Goal: Obtain resource: Download file/media

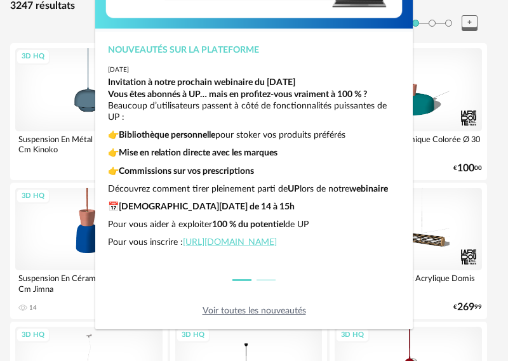
scroll to position [27, 0]
click at [272, 313] on link "Voir toutes les nouveautés" at bounding box center [255, 311] width 104 height 9
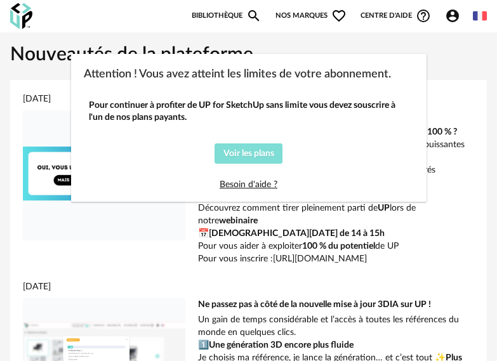
click at [273, 158] on button "Voir les plans" at bounding box center [249, 154] width 68 height 20
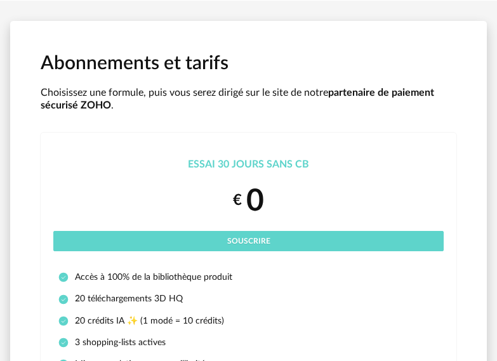
scroll to position [64, 0]
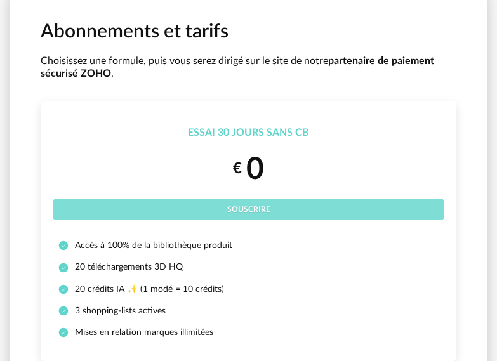
click at [291, 205] on button "Souscrire" at bounding box center [248, 209] width 391 height 20
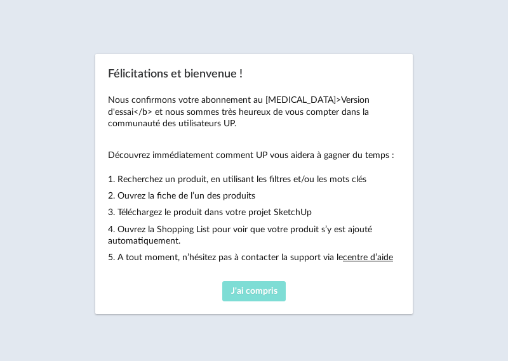
click at [270, 290] on span "J'ai compris" at bounding box center [254, 291] width 46 height 9
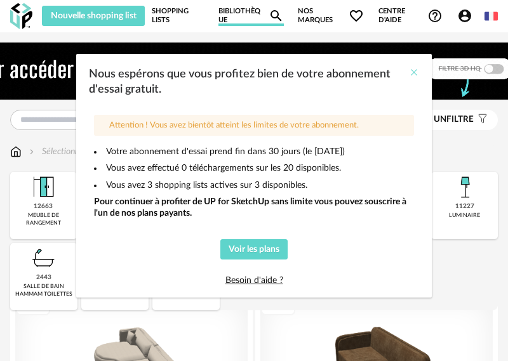
click at [410, 69] on icon "Close" at bounding box center [414, 72] width 10 height 10
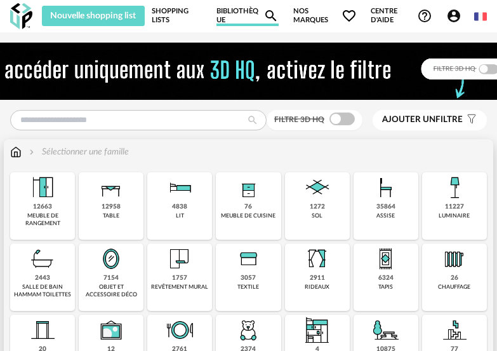
click at [459, 200] on img at bounding box center [455, 187] width 30 height 30
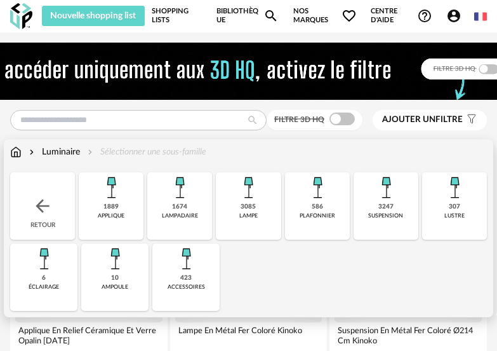
click at [456, 209] on div "307" at bounding box center [454, 207] width 11 height 8
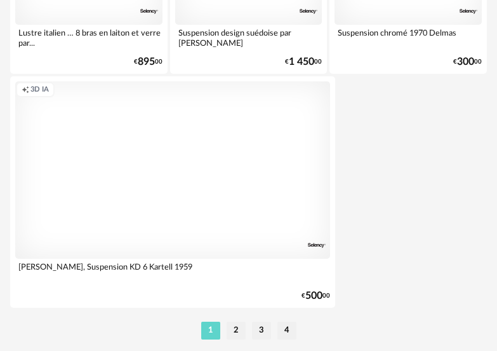
scroll to position [4794, 0]
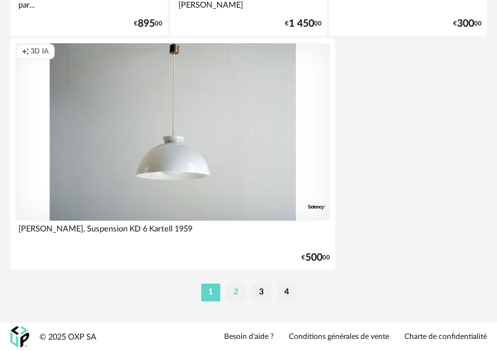
click at [236, 287] on li "2" at bounding box center [236, 292] width 19 height 18
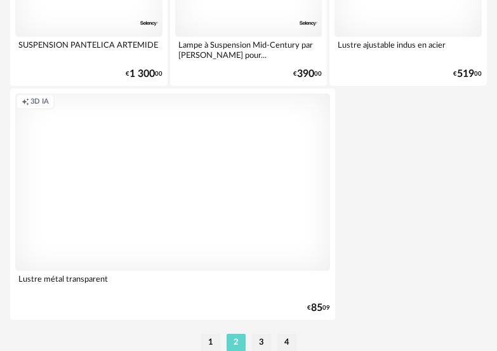
scroll to position [4794, 0]
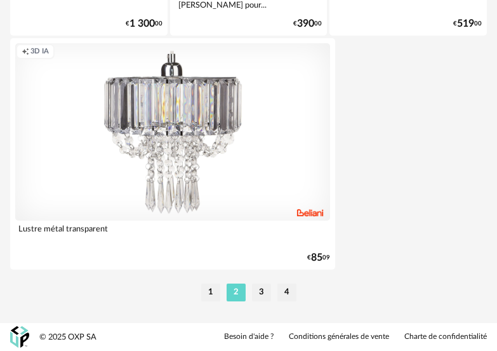
click at [267, 288] on li "3" at bounding box center [261, 292] width 19 height 18
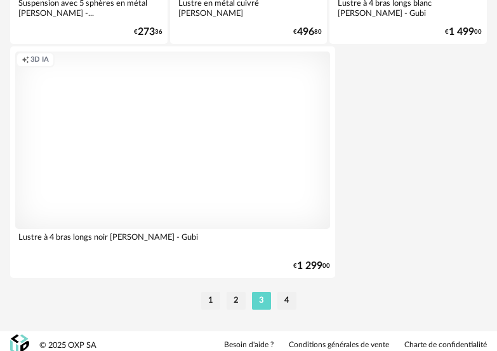
scroll to position [4794, 0]
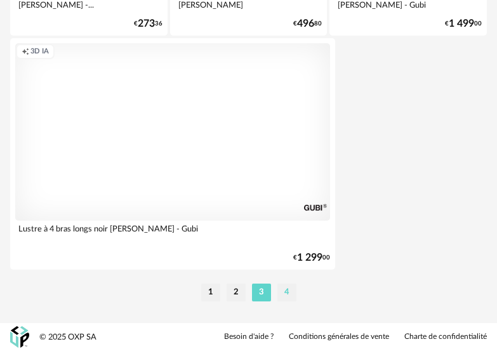
click at [292, 291] on li "4" at bounding box center [287, 292] width 19 height 18
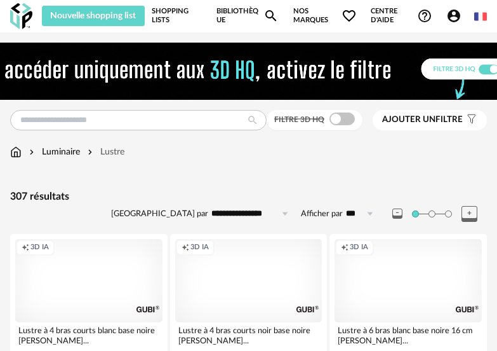
click at [434, 119] on span "Ajouter un" at bounding box center [408, 119] width 53 height 9
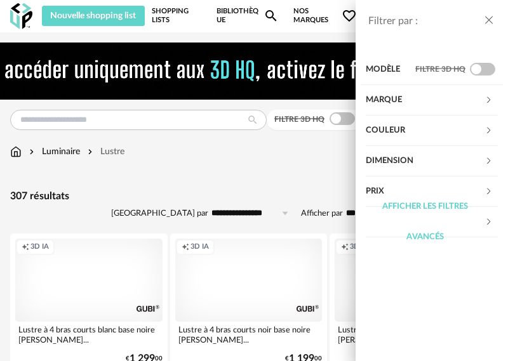
click at [468, 225] on div "Afficher les filtres avancés" at bounding box center [425, 222] width 119 height 61
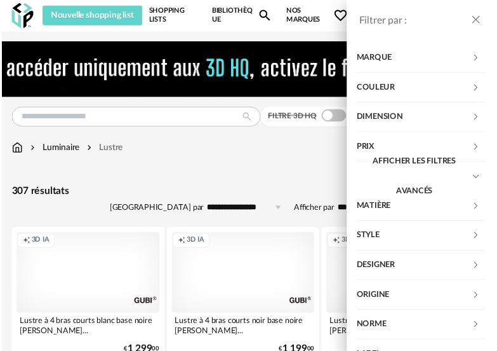
scroll to position [64, 0]
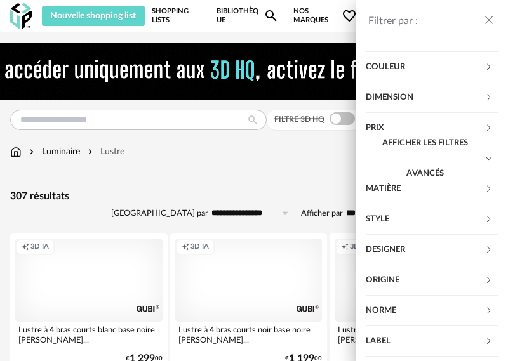
click at [485, 192] on icon at bounding box center [489, 189] width 8 height 8
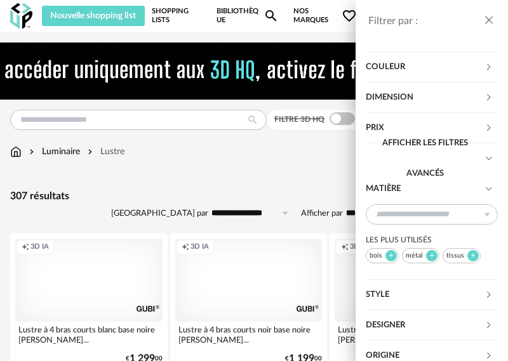
click at [389, 255] on div at bounding box center [391, 255] width 11 height 11
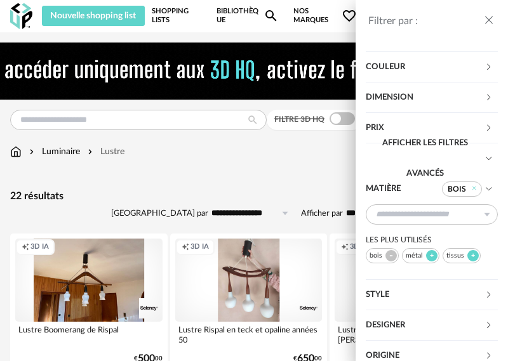
click at [492, 22] on icon "close drawer" at bounding box center [489, 20] width 13 height 13
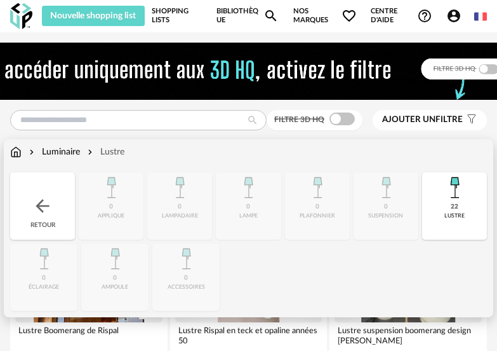
click at [61, 149] on div "Luminaire" at bounding box center [53, 151] width 53 height 13
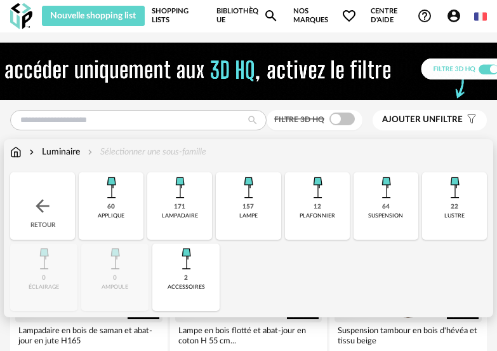
click at [393, 200] on img at bounding box center [386, 187] width 30 height 30
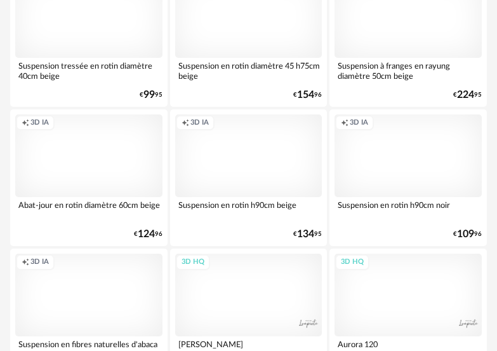
scroll to position [1948, 0]
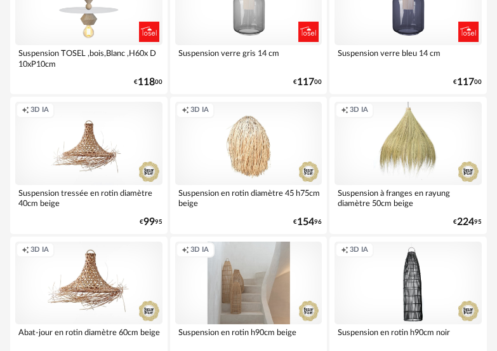
click at [278, 300] on div "Creation icon 3D IA" at bounding box center [248, 282] width 147 height 83
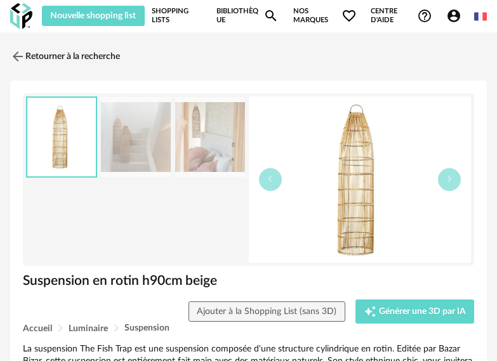
click at [370, 199] on img at bounding box center [360, 180] width 223 height 166
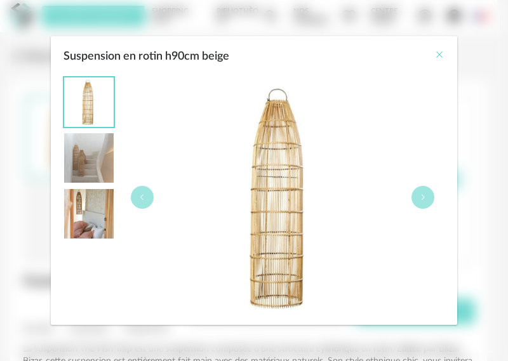
click at [444, 58] on icon "Close" at bounding box center [440, 55] width 10 height 10
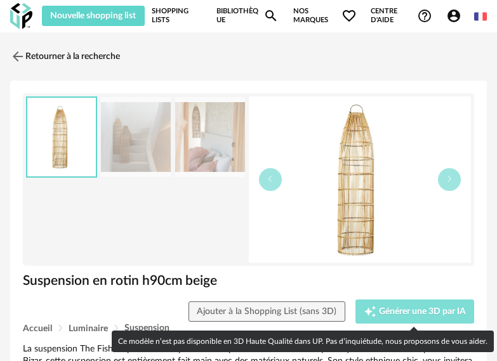
click at [398, 304] on button "Creation icon Générer une 3D par IA" at bounding box center [415, 312] width 119 height 24
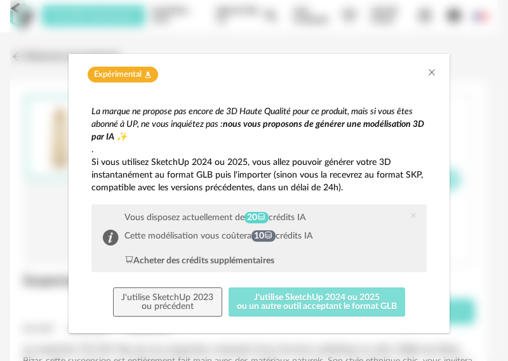
click at [370, 306] on button "J'utilise SketchUp 2024 ou 2025 ou un autre outil acceptant le format GLB" at bounding box center [317, 302] width 177 height 29
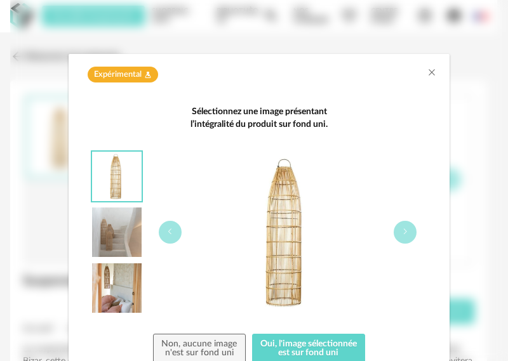
scroll to position [50, 0]
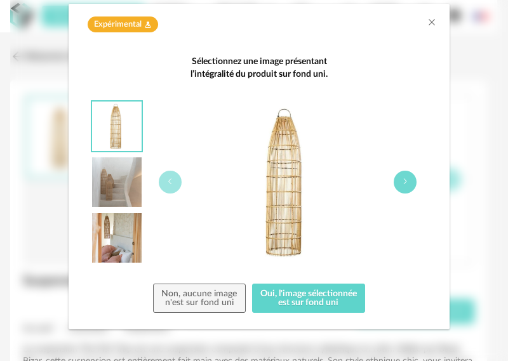
click at [401, 184] on icon "dialog" at bounding box center [405, 182] width 8 height 8
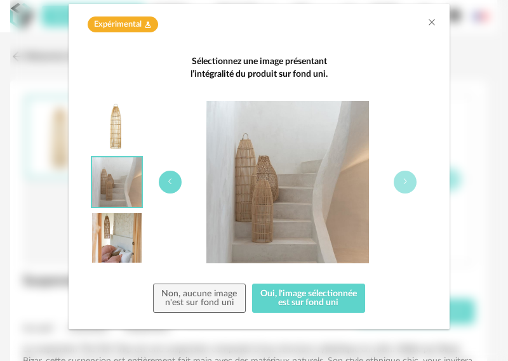
click at [161, 186] on button "dialog" at bounding box center [170, 182] width 23 height 23
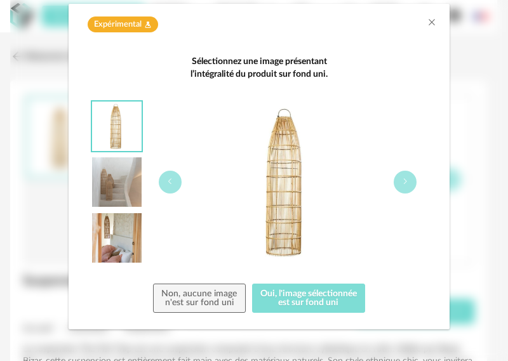
click at [280, 299] on button "Oui, l'image sélectionnée est sur fond uni" at bounding box center [309, 298] width 114 height 29
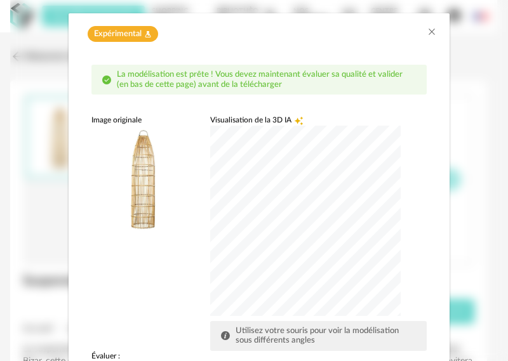
scroll to position [127, 0]
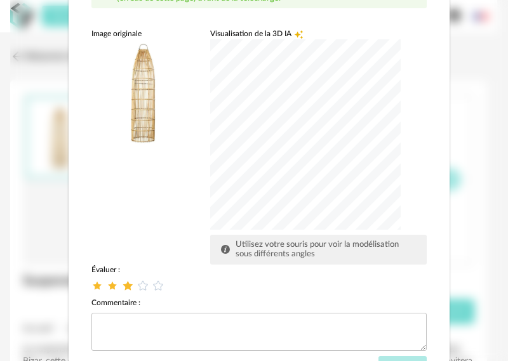
click at [123, 289] on icon "dialog" at bounding box center [127, 285] width 13 height 13
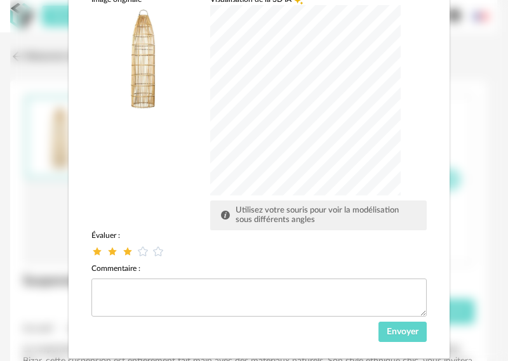
scroll to position [191, 0]
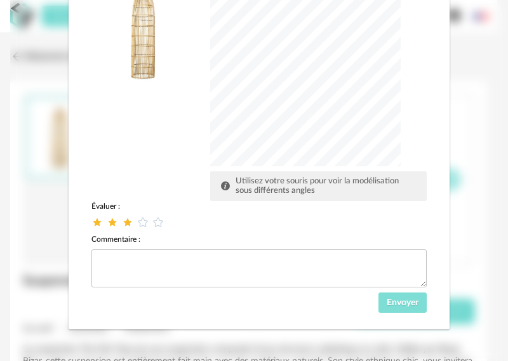
click at [404, 302] on span "Envoyer" at bounding box center [403, 303] width 32 height 9
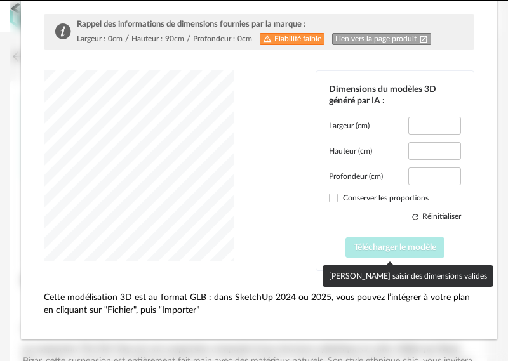
type input "****"
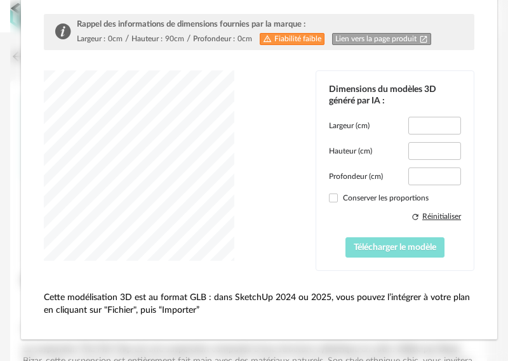
click at [408, 246] on span "Télécharger le modèle" at bounding box center [395, 247] width 83 height 9
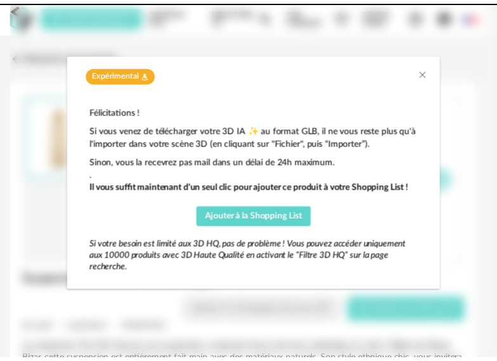
scroll to position [0, 0]
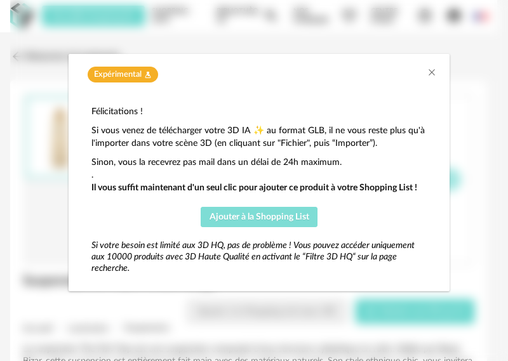
click at [283, 219] on span "Ajouter à la Shopping List" at bounding box center [260, 217] width 100 height 9
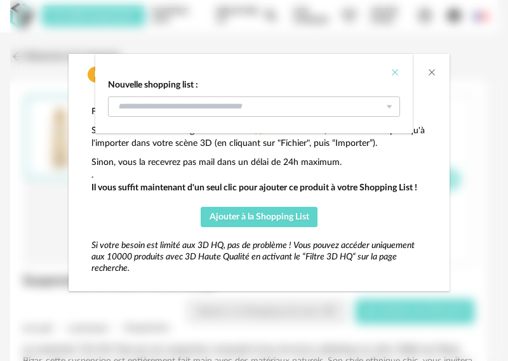
click at [397, 74] on icon "Close" at bounding box center [395, 72] width 10 height 10
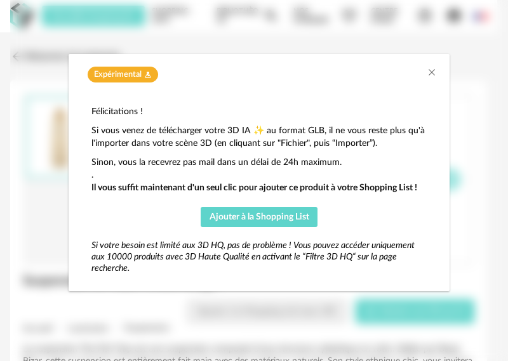
click at [437, 72] on div "Expérimental Flask icon" at bounding box center [259, 71] width 381 height 35
click at [434, 72] on icon "Close" at bounding box center [432, 72] width 10 height 10
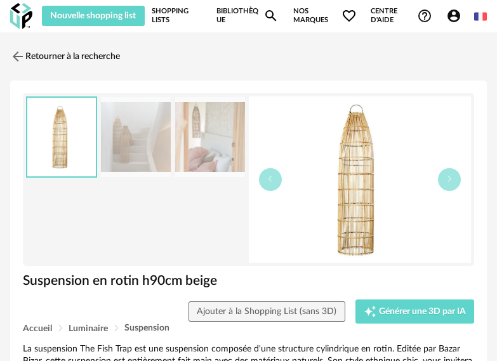
click at [222, 13] on link "Bibliothèque Magnify icon" at bounding box center [248, 16] width 62 height 20
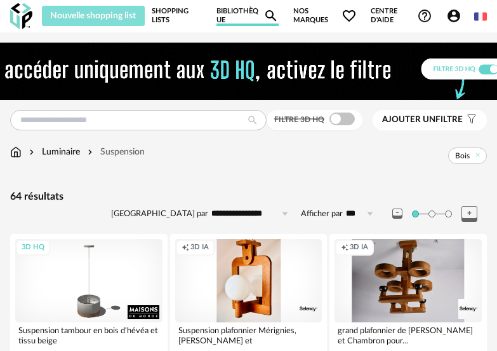
click at [131, 13] on span "Nouvelle shopping list" at bounding box center [93, 15] width 86 height 9
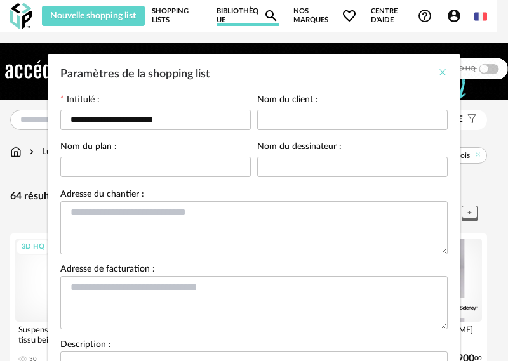
click at [438, 71] on icon "Close" at bounding box center [443, 72] width 10 height 10
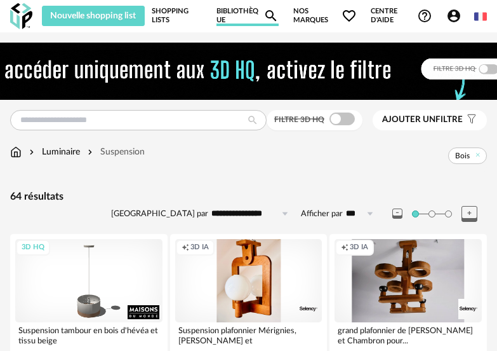
click at [22, 10] on img at bounding box center [21, 16] width 22 height 26
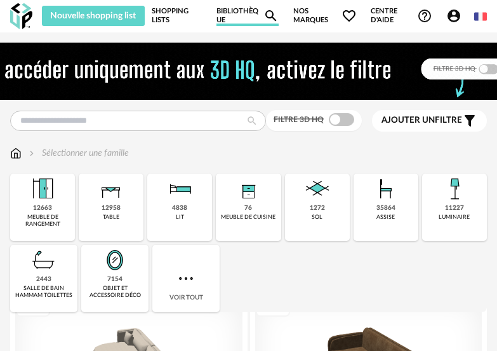
click at [360, 67] on img at bounding box center [249, 71] width 616 height 57
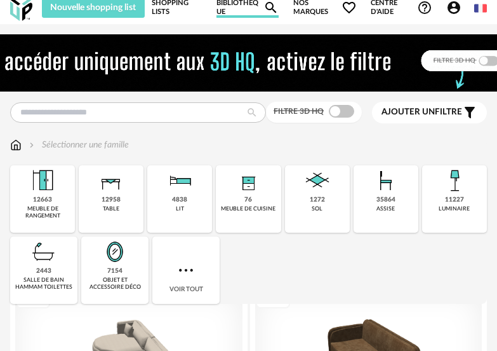
scroll to position [64, 0]
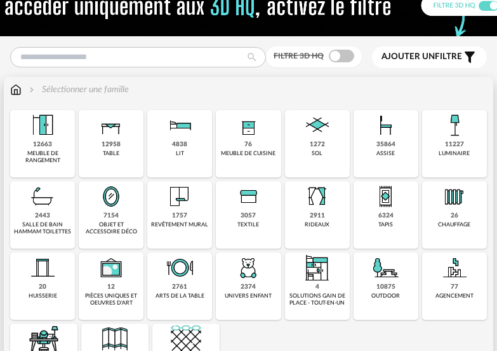
click at [450, 128] on img at bounding box center [455, 125] width 30 height 30
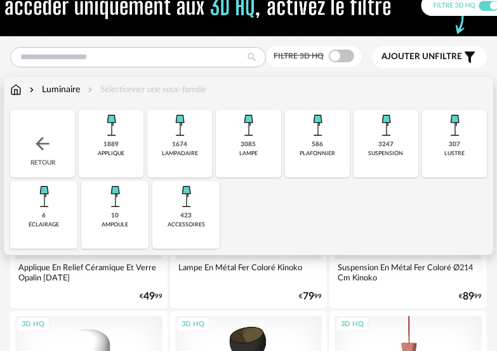
click at [390, 131] on img at bounding box center [386, 125] width 30 height 30
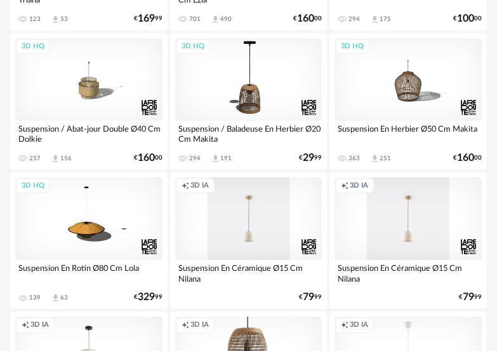
scroll to position [762, 0]
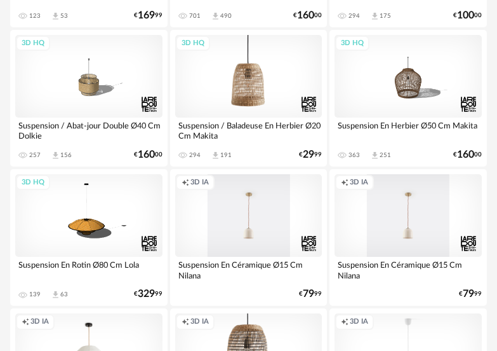
click at [253, 77] on div "3D HQ" at bounding box center [248, 76] width 147 height 83
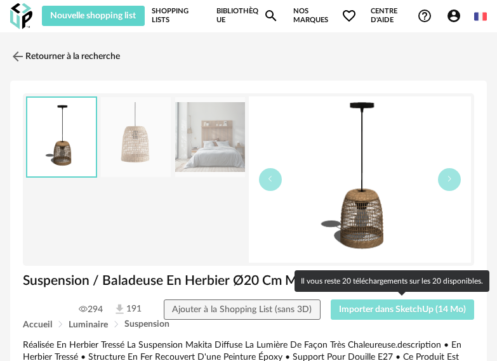
click at [406, 310] on span "Importer dans SketchUp (14 Mo)" at bounding box center [402, 310] width 127 height 9
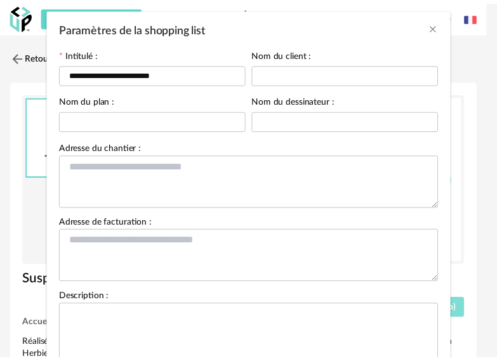
scroll to position [147, 0]
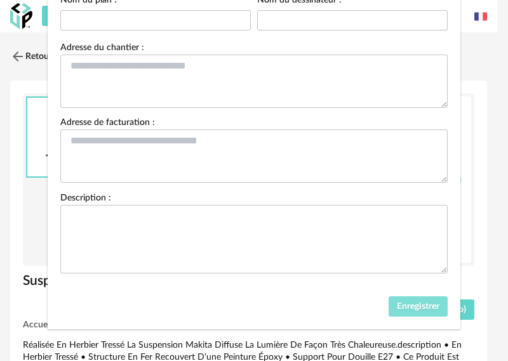
click at [409, 304] on span "Enregistrer" at bounding box center [418, 306] width 43 height 9
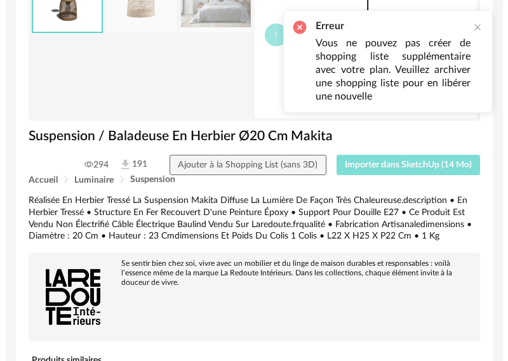
scroll to position [64, 0]
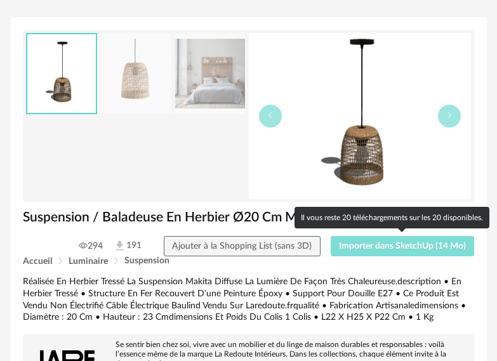
click at [407, 250] on span "Importer dans SketchUp (14 Mo)" at bounding box center [402, 246] width 127 height 9
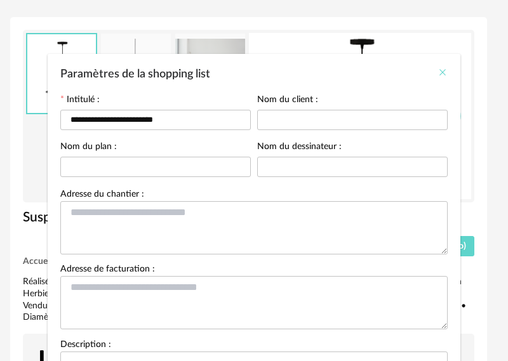
click at [438, 71] on icon "Close" at bounding box center [443, 72] width 10 height 10
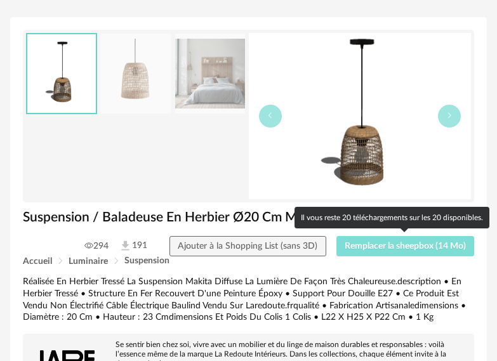
click at [389, 248] on span "Remplacer la sheepbox (14 Mo)" at bounding box center [405, 246] width 121 height 9
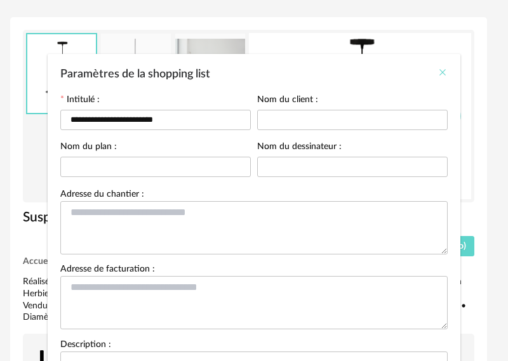
click at [438, 69] on icon "Close" at bounding box center [443, 72] width 10 height 10
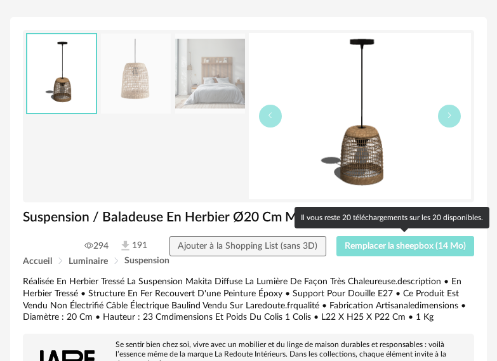
click at [403, 248] on span "Remplacer la sheepbox (14 Mo)" at bounding box center [405, 246] width 121 height 9
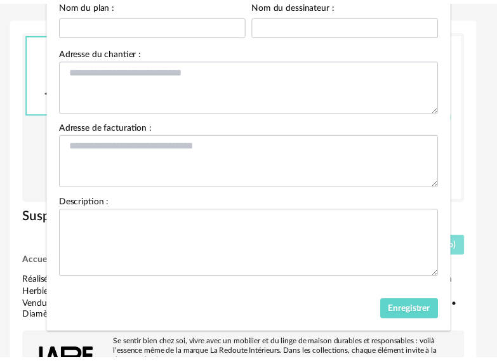
scroll to position [147, 0]
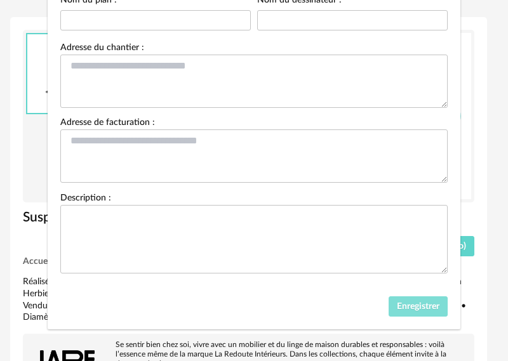
click at [422, 302] on span "Enregistrer" at bounding box center [418, 306] width 43 height 9
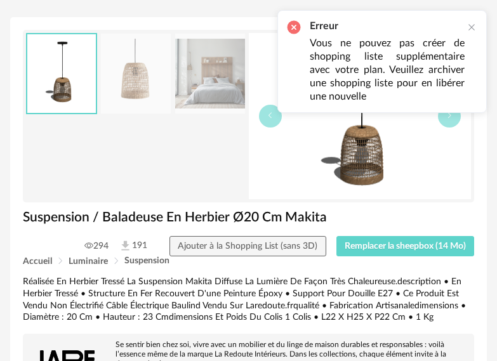
click at [478, 29] on div "Erreur Vous ne pouvez pas créer de shopping liste supplémentaire avec votre pla…" at bounding box center [383, 61] width 210 height 103
click at [469, 29] on div at bounding box center [472, 27] width 10 height 10
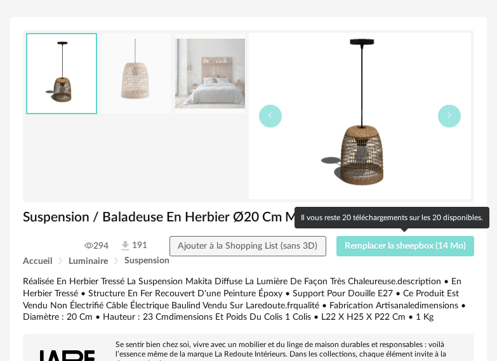
click at [415, 246] on span "Remplacer la sheepbox (14 Mo)" at bounding box center [405, 246] width 121 height 9
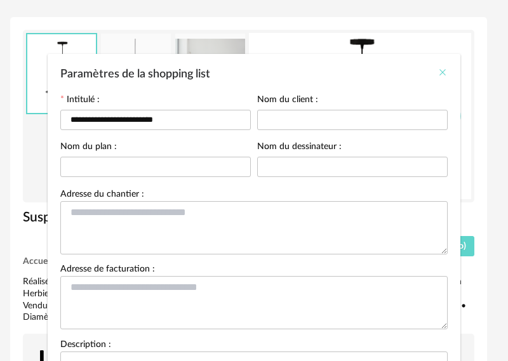
click at [438, 74] on icon "Close" at bounding box center [443, 72] width 10 height 10
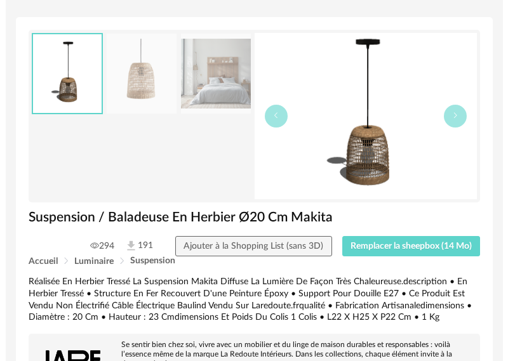
scroll to position [0, 0]
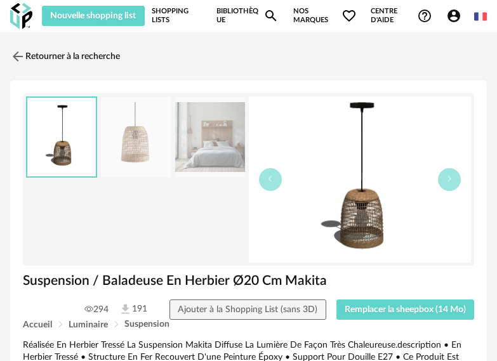
click at [364, 183] on img at bounding box center [360, 180] width 223 height 166
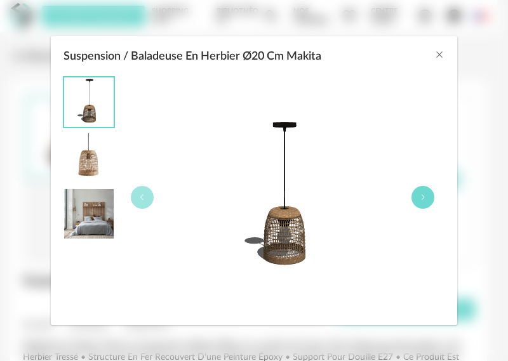
click at [419, 189] on button "Suspension / Baladeuse En Herbier Ø20 Cm Makita" at bounding box center [423, 197] width 23 height 23
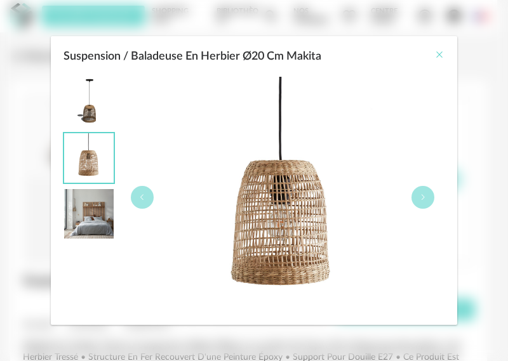
click at [438, 53] on icon "Close" at bounding box center [440, 55] width 10 height 10
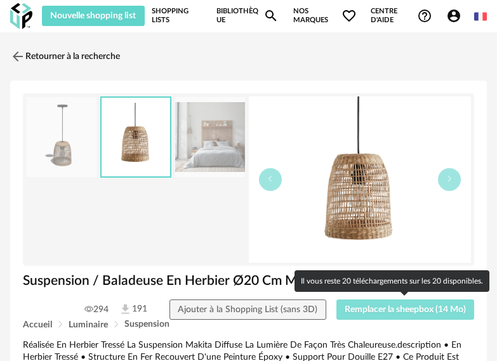
click at [412, 309] on span "Remplacer la sheepbox (14 Mo)" at bounding box center [405, 310] width 121 height 9
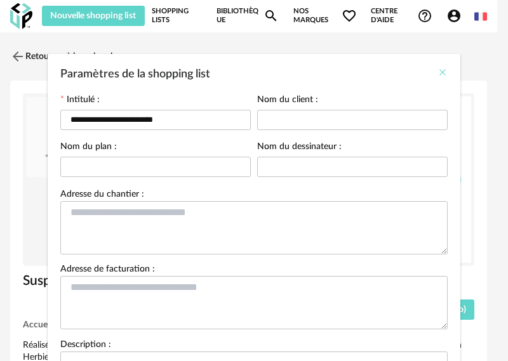
click at [438, 69] on icon "Close" at bounding box center [443, 72] width 10 height 10
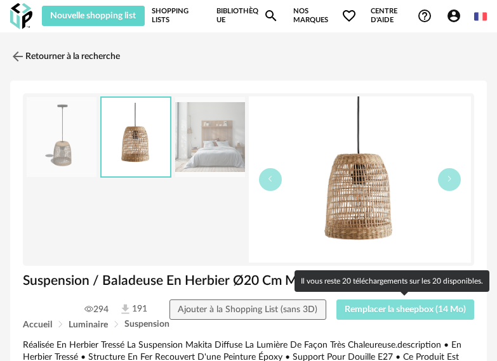
click at [386, 316] on button "Remplacer la sheepbox (14 Mo)" at bounding box center [406, 310] width 138 height 20
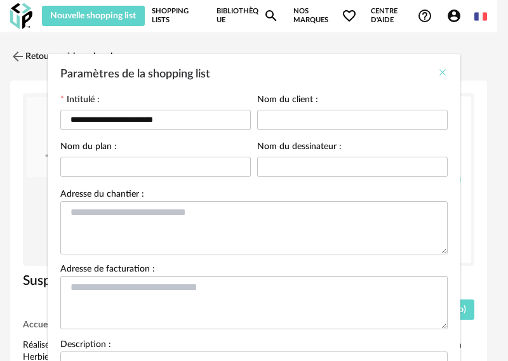
click at [438, 74] on icon "Close" at bounding box center [443, 72] width 10 height 10
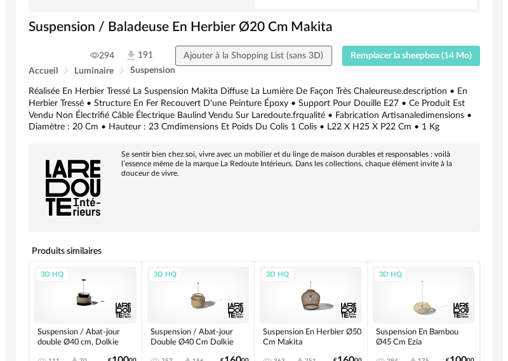
scroll to position [64, 0]
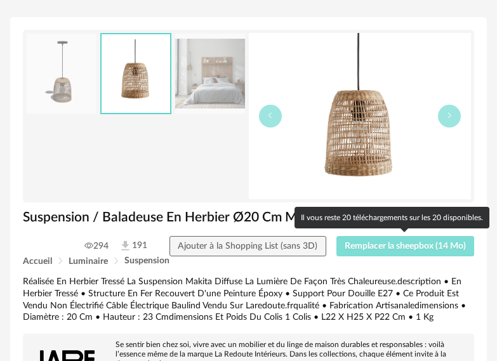
click at [421, 243] on span "Remplacer la sheepbox (14 Mo)" at bounding box center [405, 246] width 121 height 9
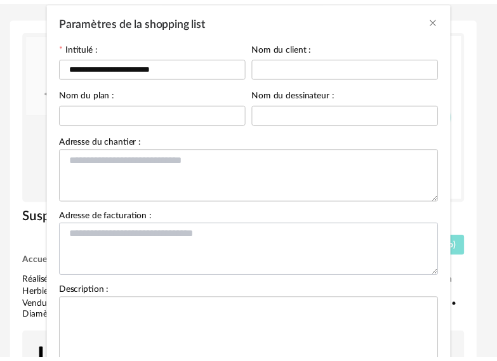
scroll to position [147, 0]
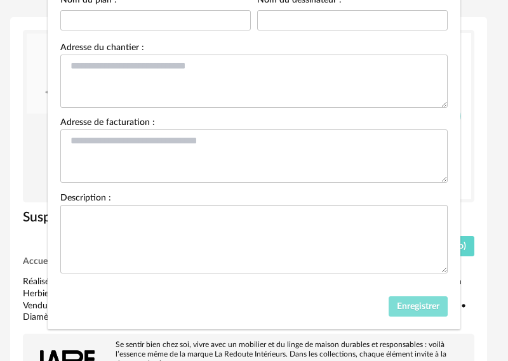
click at [397, 309] on span "Enregistrer" at bounding box center [418, 306] width 43 height 9
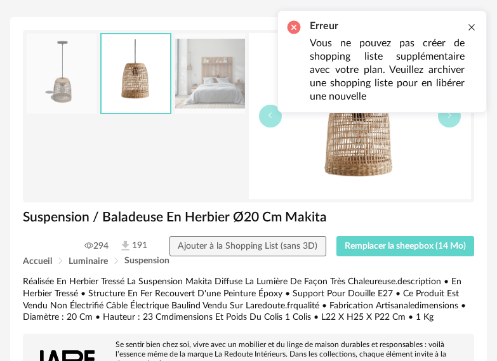
click at [471, 25] on div at bounding box center [472, 27] width 10 height 10
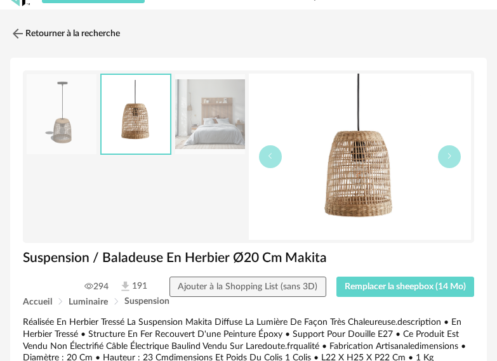
scroll to position [0, 0]
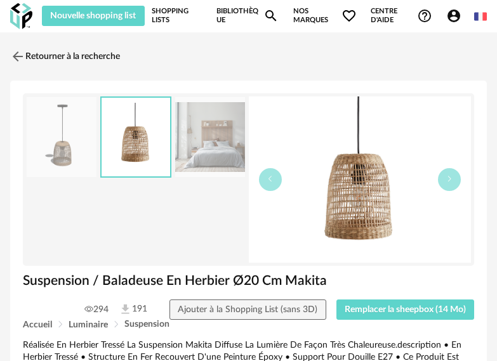
click at [168, 15] on link "Shopping Lists" at bounding box center [177, 16] width 51 height 20
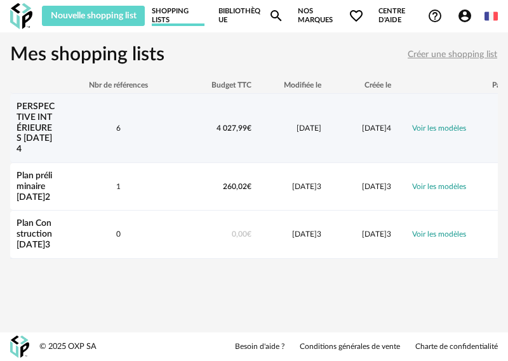
drag, startPoint x: 159, startPoint y: 138, endPoint x: 444, endPoint y: 133, distance: 284.6
click at [444, 133] on div "Voir les modèles" at bounding box center [439, 128] width 83 height 11
click at [37, 118] on link "PERSPECTIVE INTÉRIEURES 27-09-24" at bounding box center [36, 127] width 38 height 51
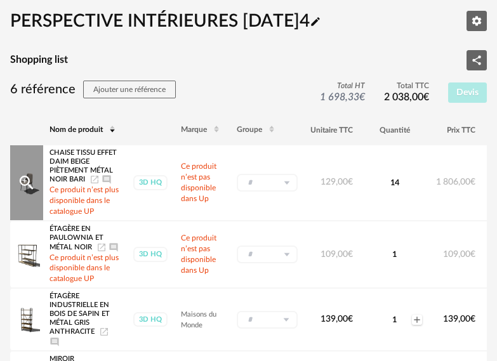
scroll to position [64, 0]
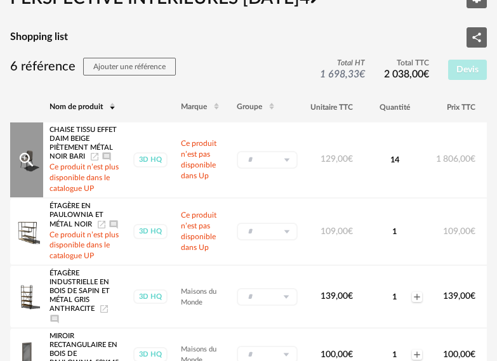
drag, startPoint x: 79, startPoint y: 147, endPoint x: 252, endPoint y: 144, distance: 172.2
click at [252, 144] on td "- Nouveau groupe (ex.: Cuisine) Nouveau groupe Annuler Créer" at bounding box center [268, 161] width 74 height 76
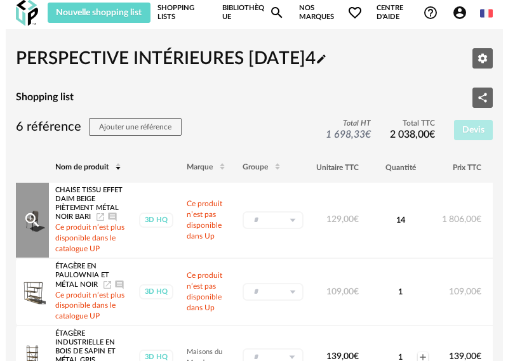
scroll to position [0, 0]
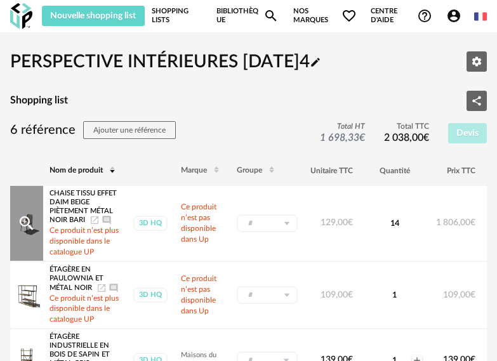
click at [391, 223] on div "14" at bounding box center [395, 224] width 32 height 10
click at [436, 231] on td "1 806,00 €" at bounding box center [456, 224] width 52 height 76
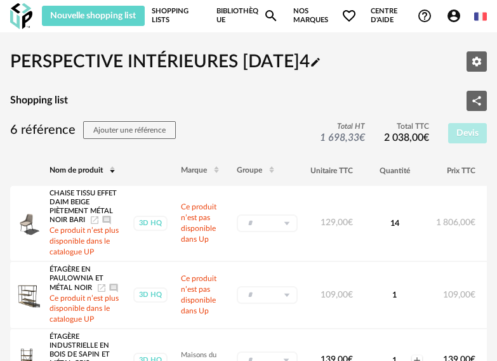
click at [166, 14] on link "Shopping Lists" at bounding box center [177, 16] width 51 height 20
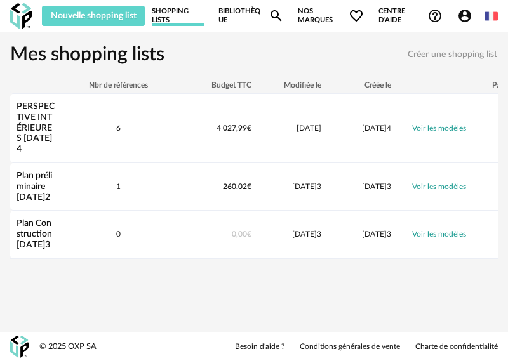
drag, startPoint x: 41, startPoint y: 231, endPoint x: 172, endPoint y: 312, distance: 153.5
click at [172, 312] on div "Nouvelle shopping list Mettre à jour ma Shopping List Refresh icon Shopping Lis…" at bounding box center [254, 180] width 508 height 361
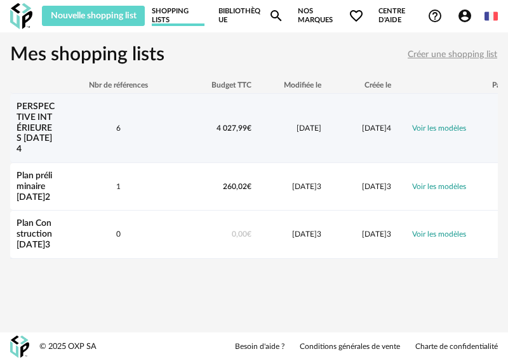
click at [49, 138] on link "PERSPECTIVE INTÉRIEURES 27-09-24" at bounding box center [36, 127] width 38 height 51
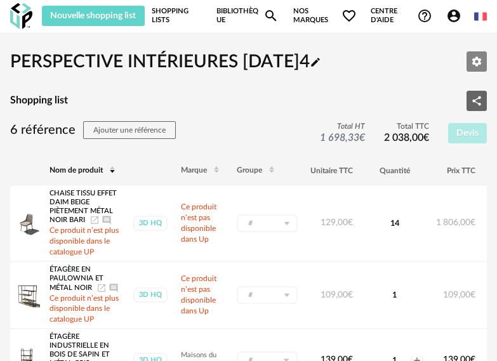
click at [481, 66] on icon "Editer les paramètres" at bounding box center [476, 61] width 11 height 11
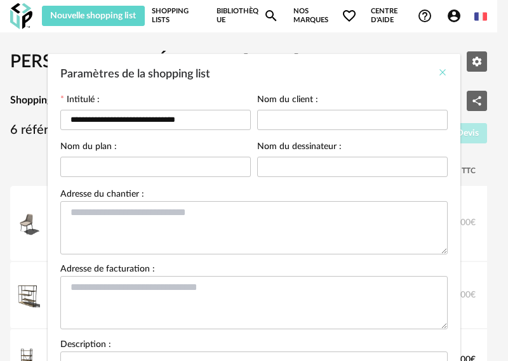
click at [438, 70] on icon "Close" at bounding box center [443, 72] width 10 height 10
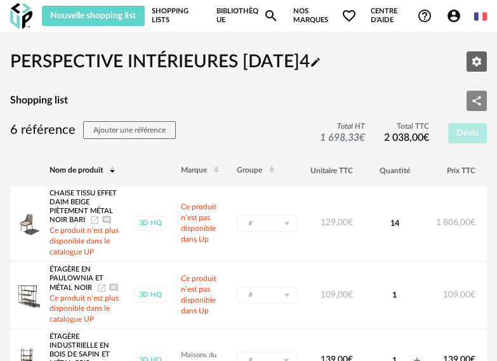
click at [480, 100] on icon "Share Variant icon" at bounding box center [476, 100] width 11 height 11
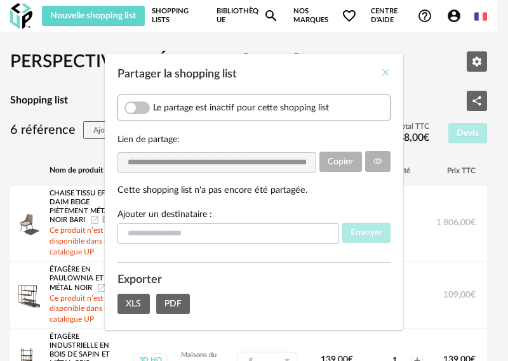
click at [382, 68] on icon "Close" at bounding box center [386, 72] width 10 height 10
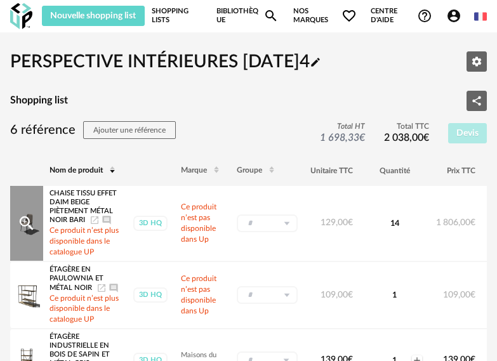
drag, startPoint x: 400, startPoint y: 221, endPoint x: 379, endPoint y: 229, distance: 21.9
click at [379, 229] on div "Minus icon 14 Plus icon" at bounding box center [395, 223] width 58 height 13
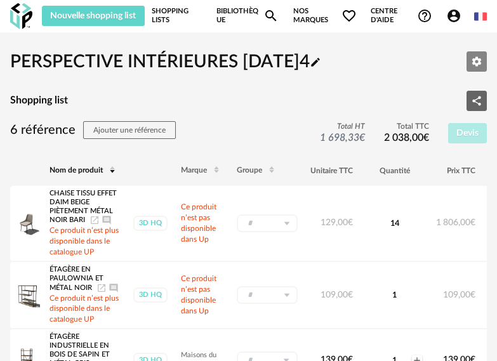
click at [482, 62] on icon "Editer les paramètres" at bounding box center [476, 61] width 11 height 11
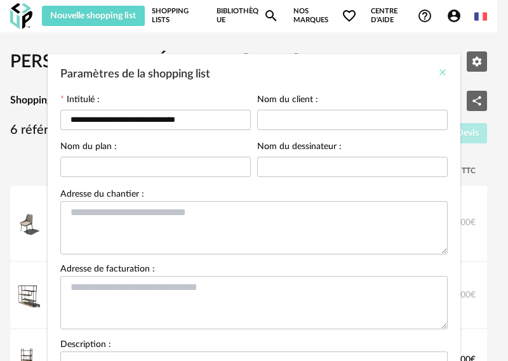
click at [438, 69] on icon "Close" at bounding box center [443, 72] width 10 height 10
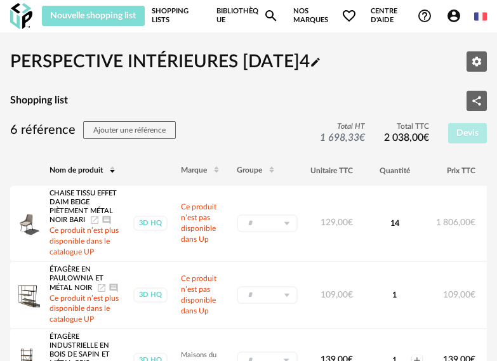
click at [111, 13] on span "Nouvelle shopping list" at bounding box center [93, 15] width 86 height 9
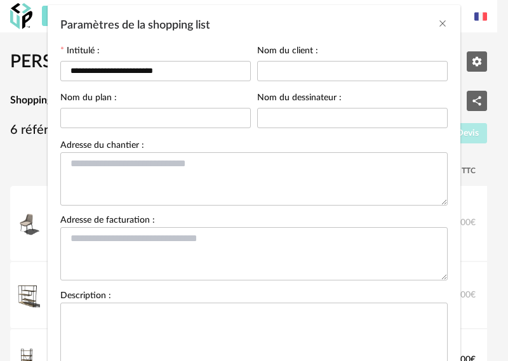
scroll to position [147, 0]
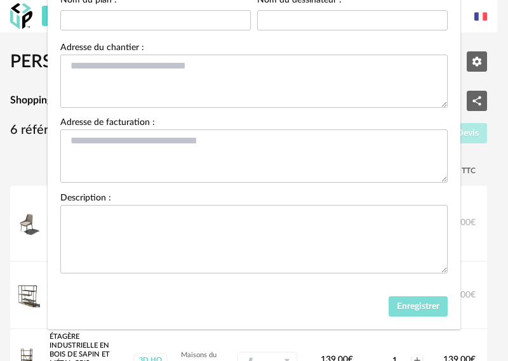
click at [415, 305] on span "Enregistrer" at bounding box center [418, 306] width 43 height 9
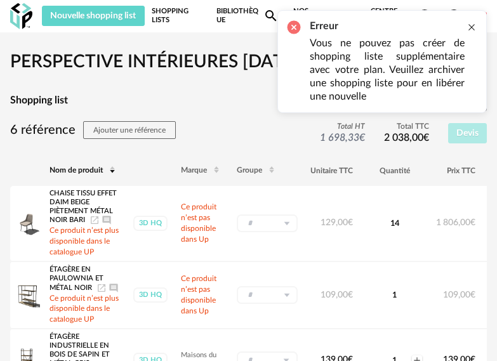
click at [473, 24] on div at bounding box center [472, 27] width 10 height 10
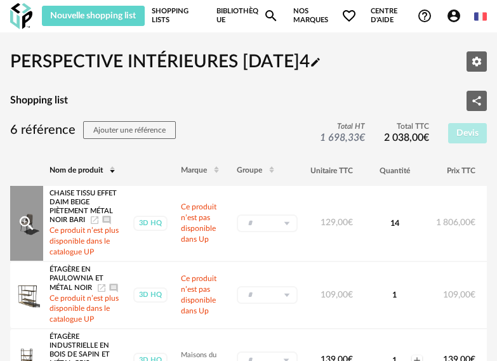
click at [103, 201] on div "Chaise tissu effet daim beige piètement métal noir BARI Launch icon Ajouter un …" at bounding box center [85, 207] width 71 height 37
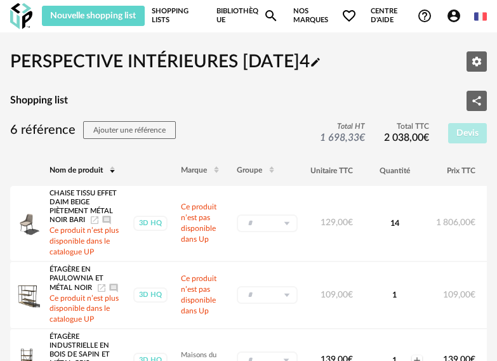
click at [320, 64] on icon "Pencil icon" at bounding box center [315, 62] width 9 height 9
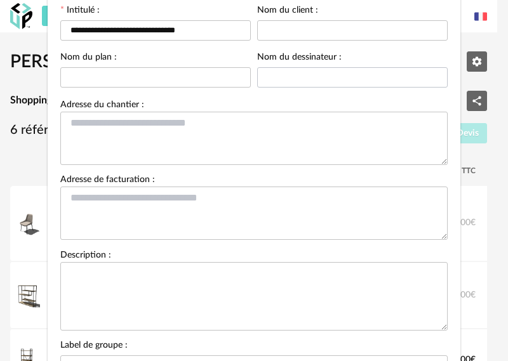
scroll to position [241, 0]
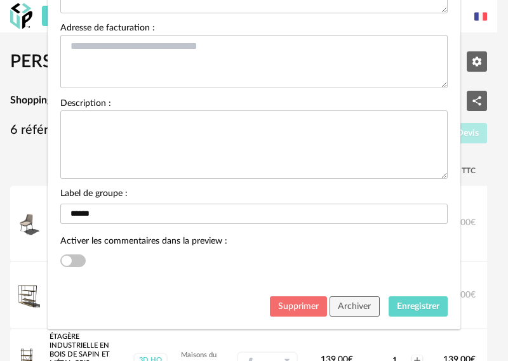
click at [302, 307] on span "Supprimer" at bounding box center [298, 306] width 41 height 9
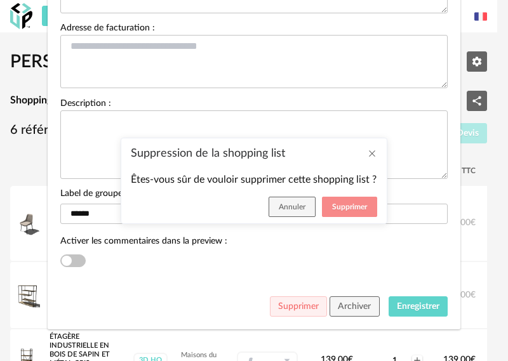
click at [344, 203] on span "Supprimer" at bounding box center [349, 207] width 35 height 8
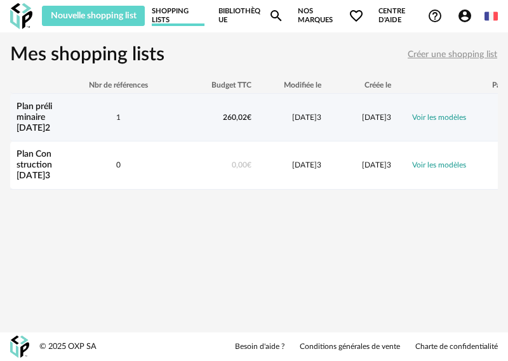
click at [165, 127] on td "1" at bounding box center [118, 118] width 114 height 48
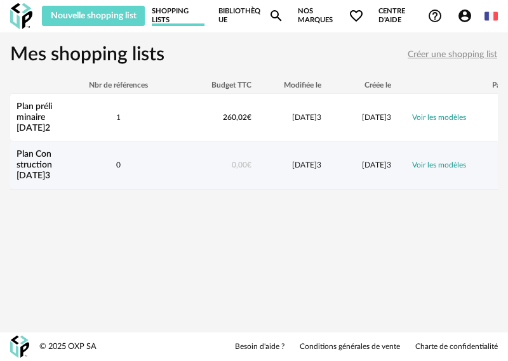
click at [160, 157] on td "0" at bounding box center [118, 166] width 114 height 48
click at [161, 156] on td "0" at bounding box center [118, 166] width 114 height 48
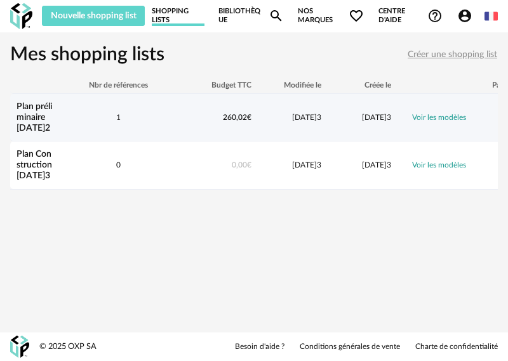
click at [202, 123] on td "260,02 €" at bounding box center [216, 118] width 83 height 48
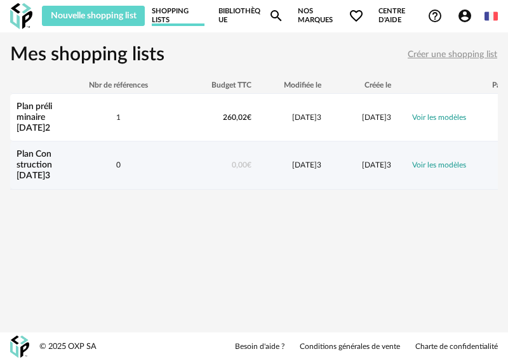
click at [194, 160] on div "0,00 €" at bounding box center [216, 165] width 83 height 11
drag, startPoint x: 194, startPoint y: 160, endPoint x: 180, endPoint y: 161, distance: 14.6
click at [180, 161] on div "0,00 €" at bounding box center [216, 165] width 83 height 11
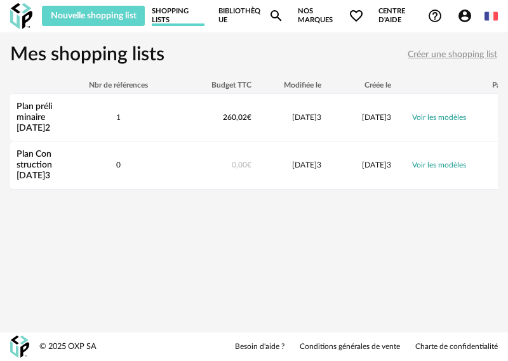
click at [142, 55] on h1 "Mes shopping lists" at bounding box center [87, 55] width 154 height 25
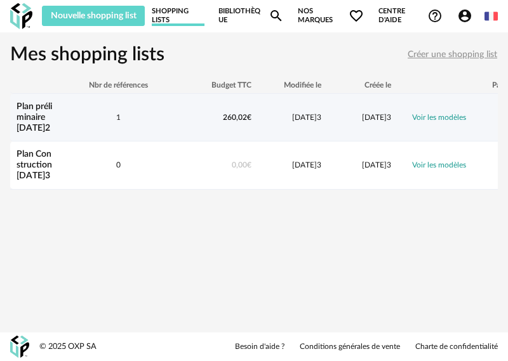
click at [50, 111] on link "Plan préliminaire 23-11-22" at bounding box center [35, 117] width 36 height 30
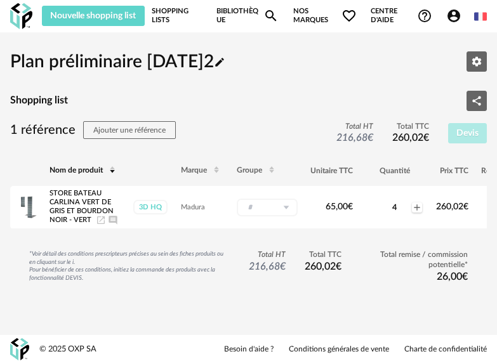
click at [226, 67] on icon "Pencil icon" at bounding box center [219, 62] width 11 height 11
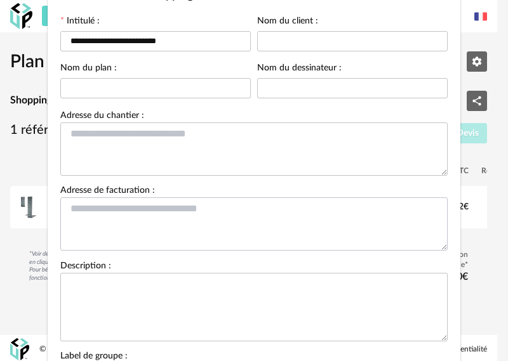
scroll to position [241, 0]
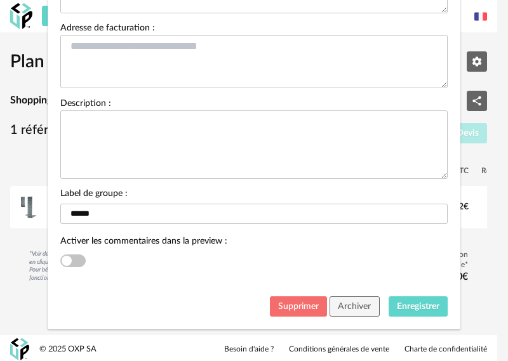
click at [280, 298] on button "Supprimer" at bounding box center [299, 307] width 58 height 20
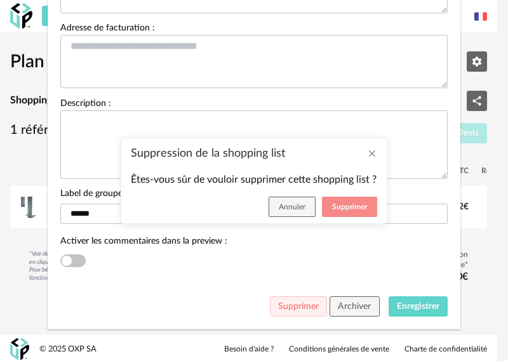
click at [340, 208] on span "Supprimer" at bounding box center [349, 207] width 35 height 8
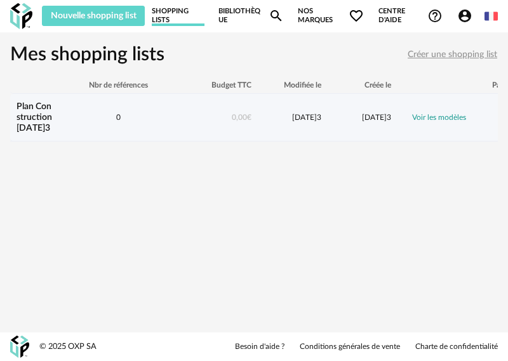
click at [96, 126] on td "0" at bounding box center [118, 118] width 114 height 48
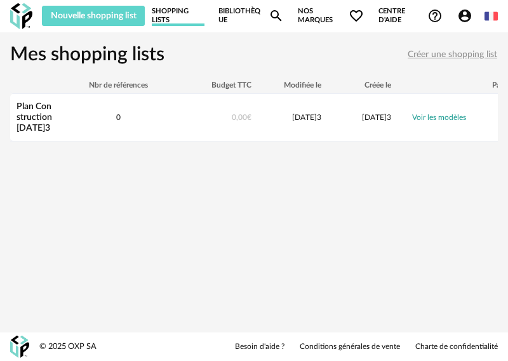
click at [105, 190] on div "Nouvelle shopping list Mettre à jour ma Shopping List Refresh icon Shopping Lis…" at bounding box center [254, 180] width 508 height 361
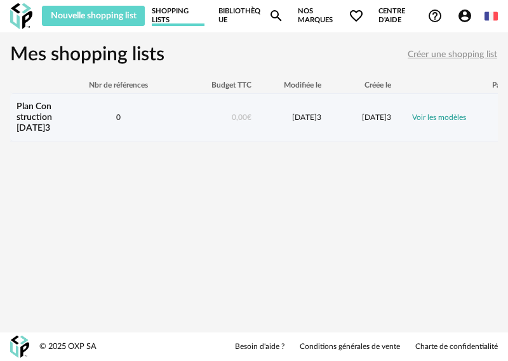
click at [29, 111] on div "Plan Construction 20-03-23" at bounding box center [35, 118] width 51 height 32
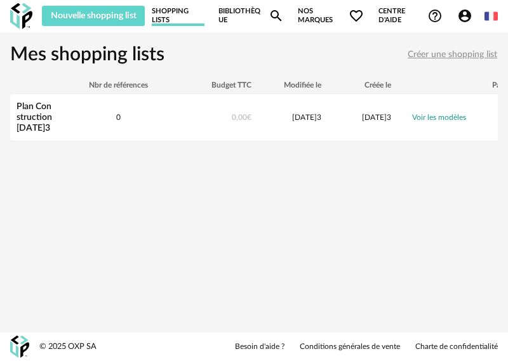
click at [135, 58] on h1 "Mes shopping lists" at bounding box center [87, 55] width 154 height 25
click at [210, 217] on div "Nouvelle shopping list Mettre à jour ma Shopping List Refresh icon Shopping Lis…" at bounding box center [254, 180] width 508 height 361
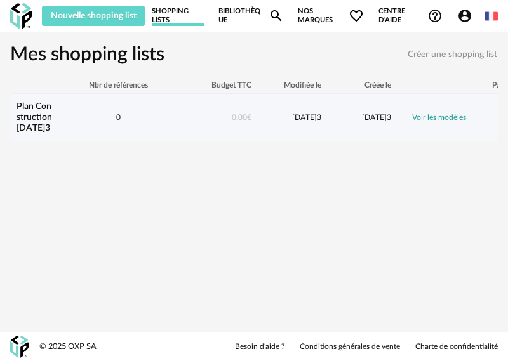
click at [54, 119] on div "Plan Construction 20-03-23" at bounding box center [35, 118] width 51 height 32
click at [149, 114] on div "0" at bounding box center [118, 117] width 114 height 11
click at [465, 116] on link "Voir les modèles" at bounding box center [439, 118] width 54 height 8
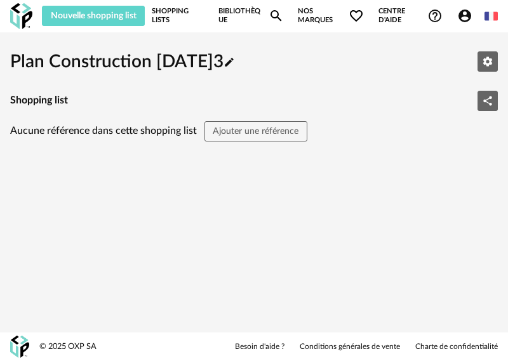
click at [182, 10] on link "Shopping Lists" at bounding box center [178, 16] width 53 height 20
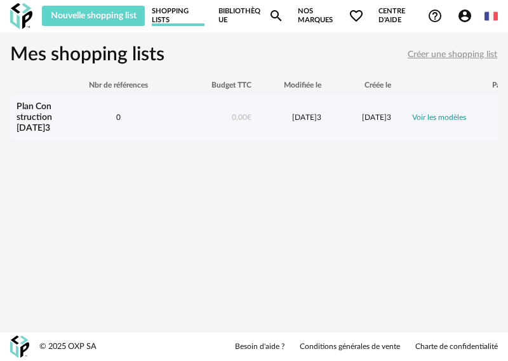
click at [34, 109] on link "Plan Construction 20-03-23" at bounding box center [35, 117] width 36 height 30
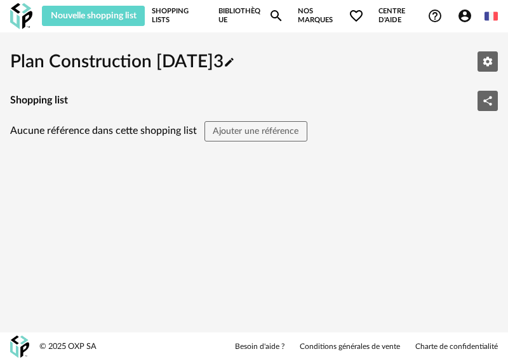
click at [235, 60] on icon "Pencil icon" at bounding box center [229, 62] width 11 height 11
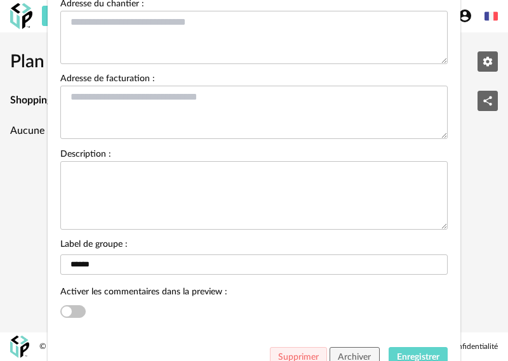
scroll to position [241, 0]
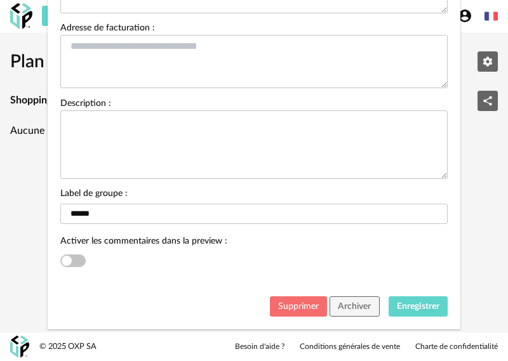
click at [287, 305] on span "Supprimer" at bounding box center [298, 306] width 41 height 9
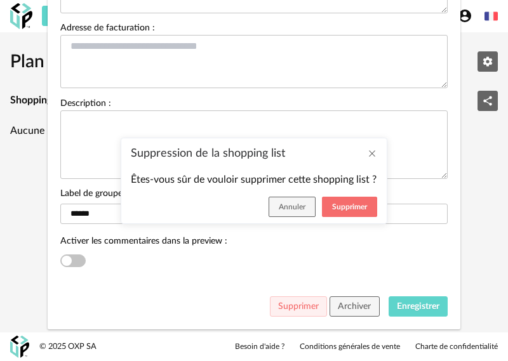
click at [287, 305] on div "Suppression de la shopping list Êtes-vous sûr de vouloir supprimer cette shoppi…" at bounding box center [254, 180] width 508 height 361
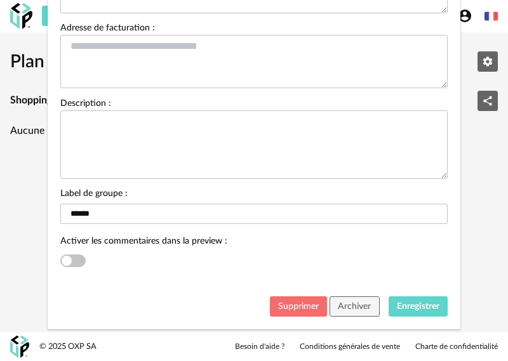
click at [305, 307] on span "Supprimer" at bounding box center [298, 306] width 41 height 9
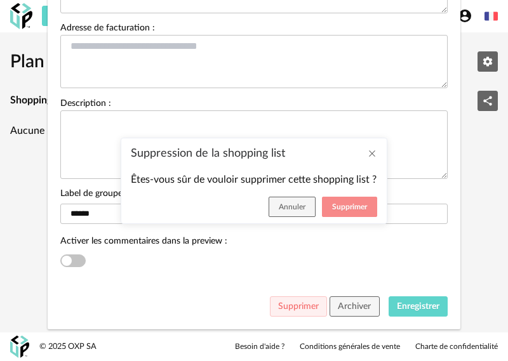
click at [358, 201] on button "Supprimer" at bounding box center [349, 207] width 55 height 20
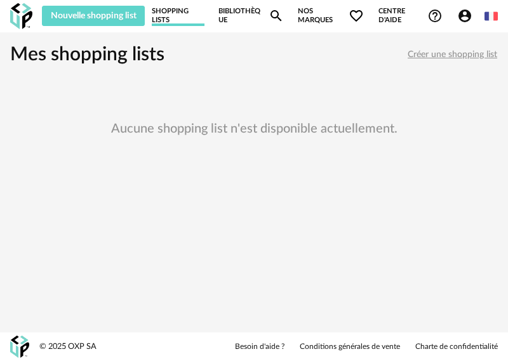
click at [177, 11] on link "Shopping Lists" at bounding box center [178, 16] width 53 height 20
click at [457, 55] on span "Créer une shopping list" at bounding box center [453, 54] width 90 height 9
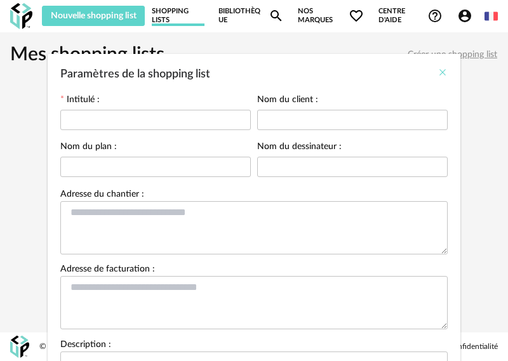
click at [438, 71] on icon "Close" at bounding box center [443, 72] width 10 height 10
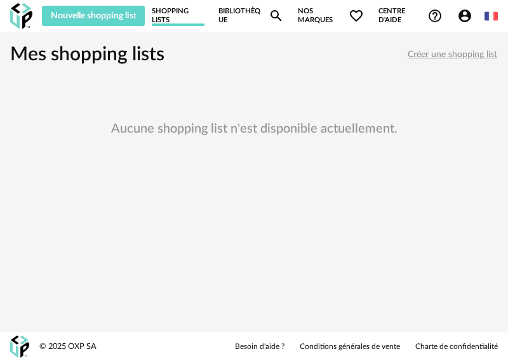
click at [229, 9] on link "Bibliothèque Magnify icon" at bounding box center [251, 16] width 65 height 20
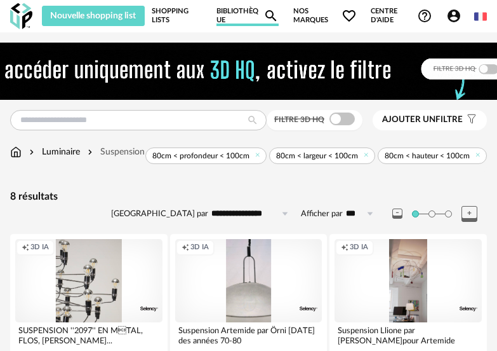
click at [250, 116] on icon at bounding box center [253, 119] width 22 height 11
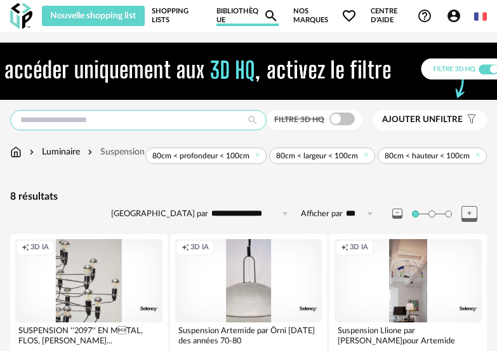
click at [168, 128] on input "text" at bounding box center [138, 120] width 257 height 20
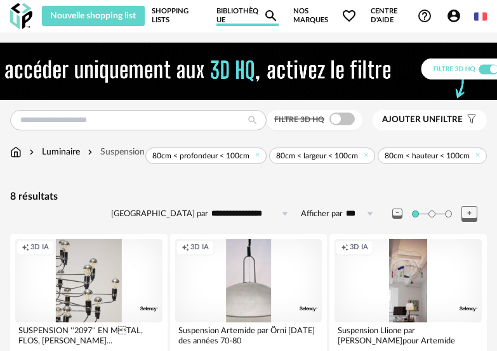
click at [231, 13] on link "Bibliothèque Magnify icon" at bounding box center [248, 16] width 62 height 20
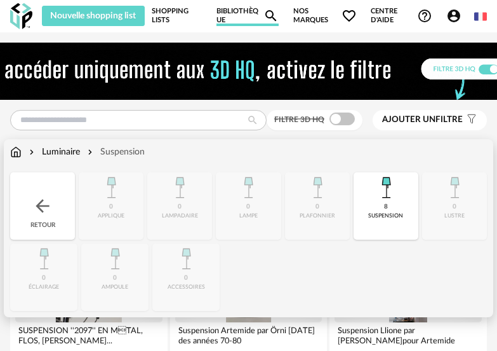
click at [72, 151] on div "Luminaire" at bounding box center [53, 151] width 53 height 13
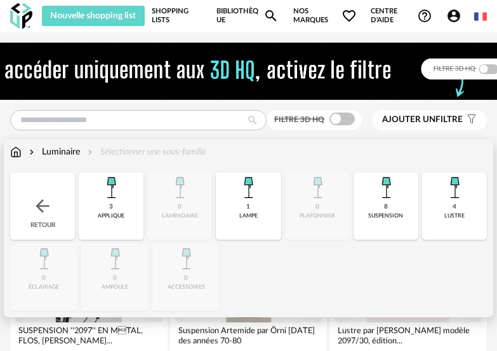
click at [386, 203] on div "8" at bounding box center [386, 207] width 4 height 8
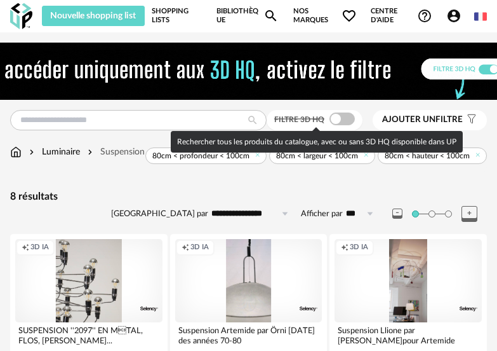
click at [353, 121] on span at bounding box center [342, 118] width 25 height 13
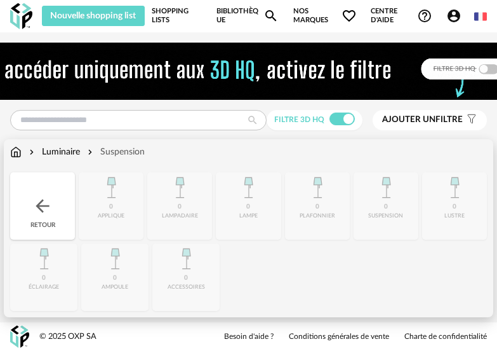
click at [55, 149] on div "Luminaire" at bounding box center [53, 151] width 53 height 13
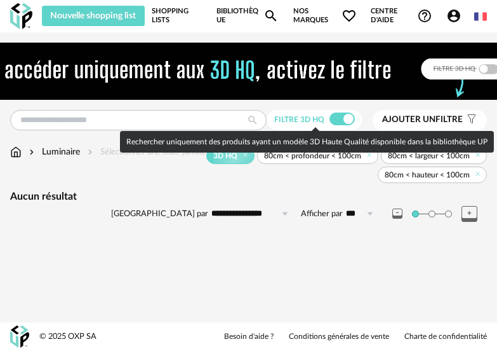
click at [331, 116] on span at bounding box center [342, 118] width 25 height 13
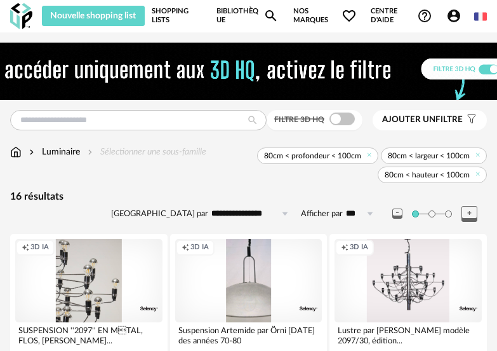
click at [357, 66] on img at bounding box center [249, 71] width 616 height 57
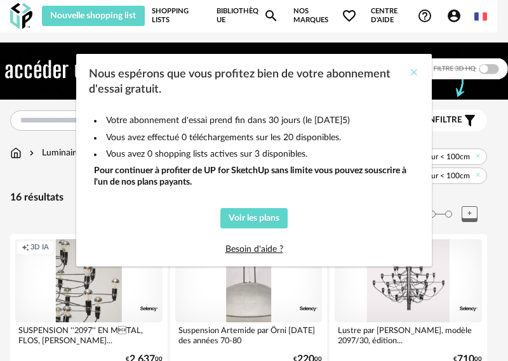
click at [413, 70] on icon "Close" at bounding box center [414, 72] width 10 height 10
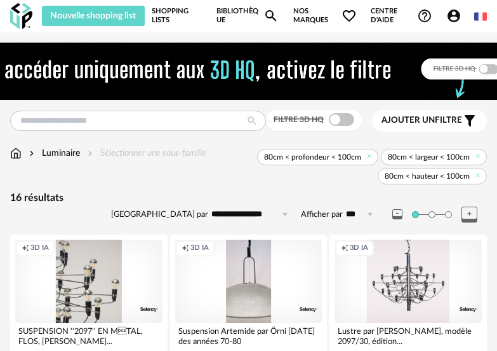
click at [13, 16] on img at bounding box center [21, 16] width 22 height 26
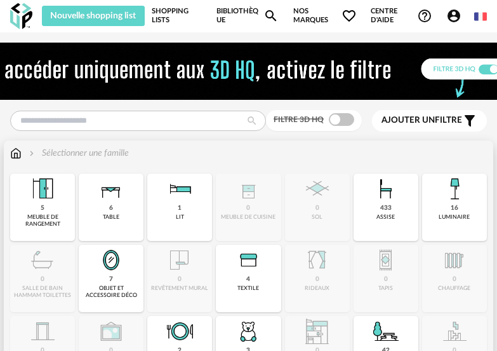
click at [469, 203] on img at bounding box center [455, 188] width 30 height 30
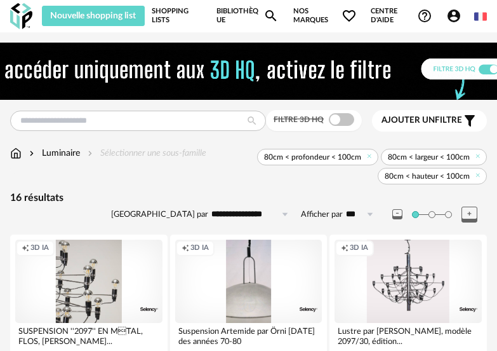
click at [450, 115] on span "Ajouter un filtre" at bounding box center [422, 120] width 81 height 11
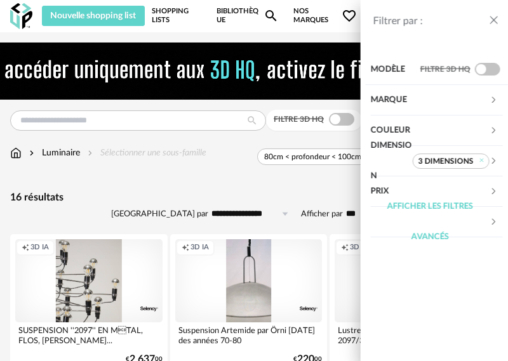
click at [487, 15] on icon "close drawer" at bounding box center [489, 20] width 13 height 13
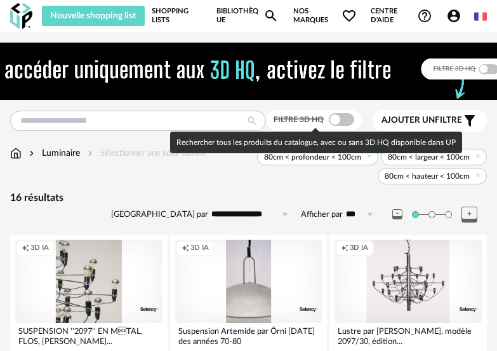
click at [340, 123] on span at bounding box center [341, 119] width 25 height 13
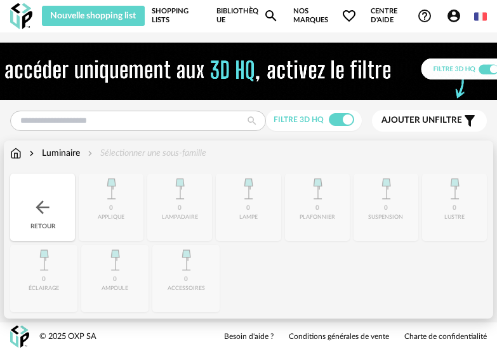
click at [55, 151] on div "Luminaire" at bounding box center [53, 153] width 53 height 13
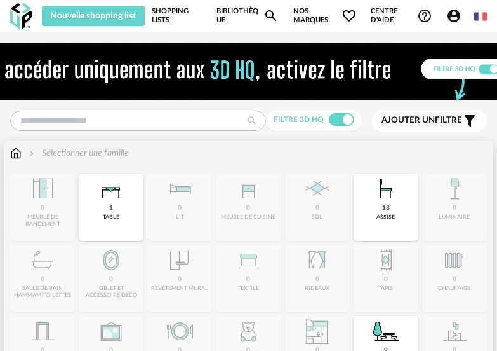
click at [15, 153] on img at bounding box center [15, 153] width 11 height 13
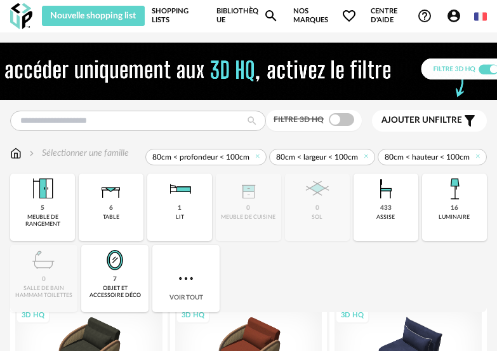
click at [15, 153] on img at bounding box center [15, 153] width 11 height 13
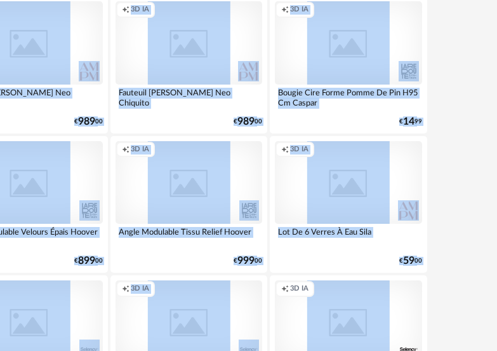
scroll to position [2387, 60]
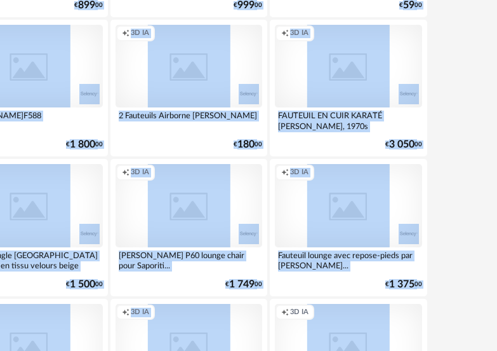
drag, startPoint x: 505, startPoint y: 355, endPoint x: 374, endPoint y: 351, distance: 131.6
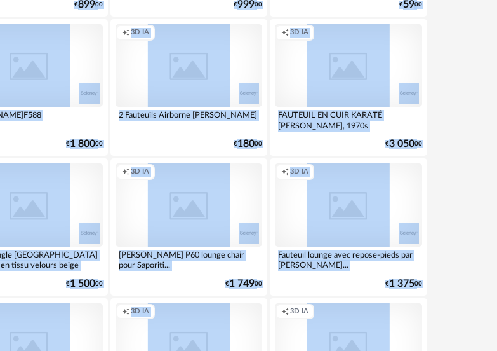
click at [374, 350] on html "Nouvelle shopping list Mettre à jour ma Shopping List Refresh icon Shopping Lis…" at bounding box center [188, 233] width 497 height 5212
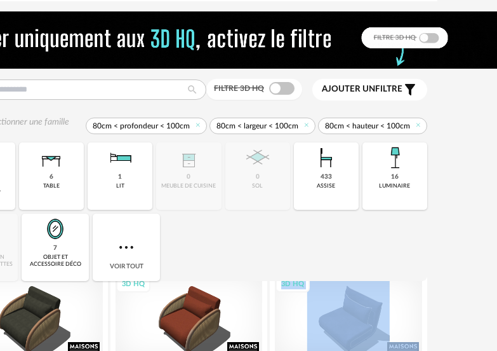
scroll to position [0, 60]
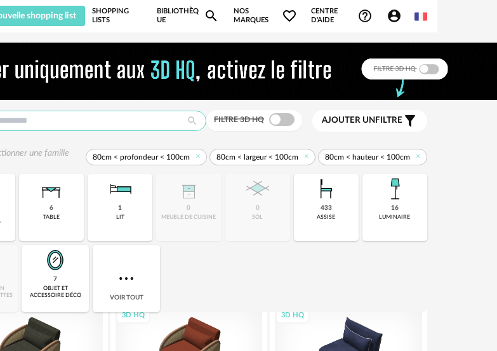
click at [100, 128] on input "text" at bounding box center [78, 121] width 256 height 20
click at [97, 121] on input "text" at bounding box center [78, 121] width 256 height 20
click at [396, 117] on span "Ajouter un filtre" at bounding box center [362, 120] width 81 height 11
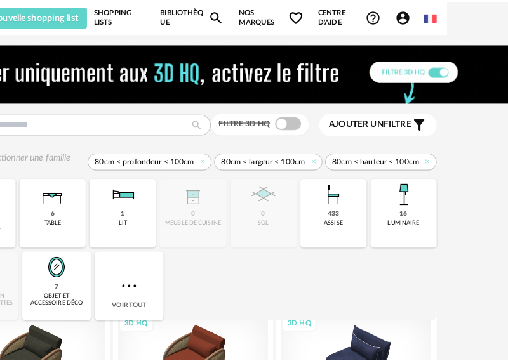
scroll to position [0, 49]
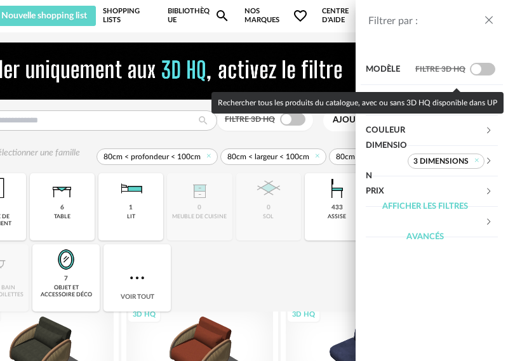
click at [489, 71] on span at bounding box center [482, 69] width 25 height 13
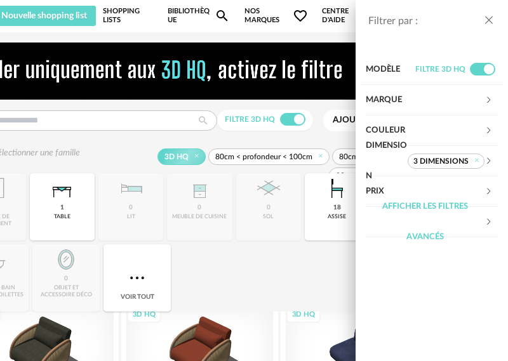
click at [443, 185] on div "Prix" at bounding box center [425, 192] width 119 height 30
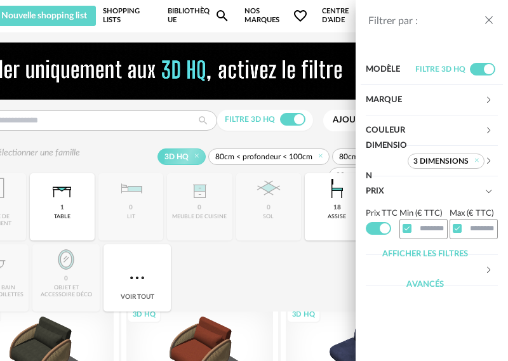
click at [472, 267] on div "Afficher les filtres avancés" at bounding box center [425, 269] width 119 height 61
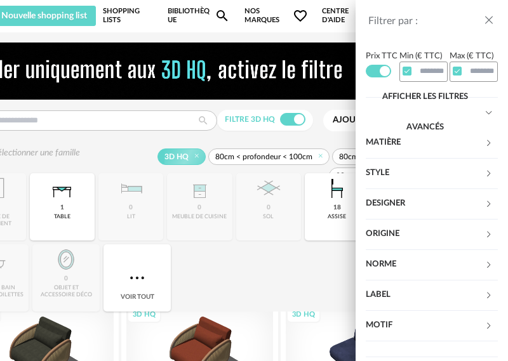
scroll to position [170, 0]
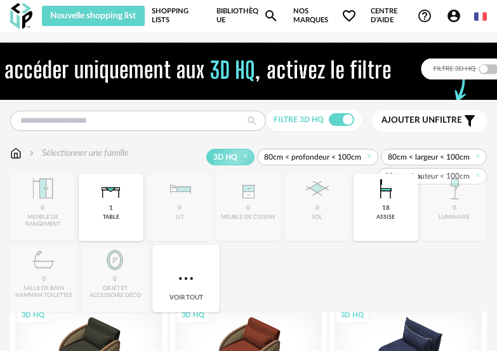
click at [182, 274] on img at bounding box center [186, 278] width 20 height 20
click at [102, 18] on span "Nouvelle shopping list" at bounding box center [93, 15] width 86 height 9
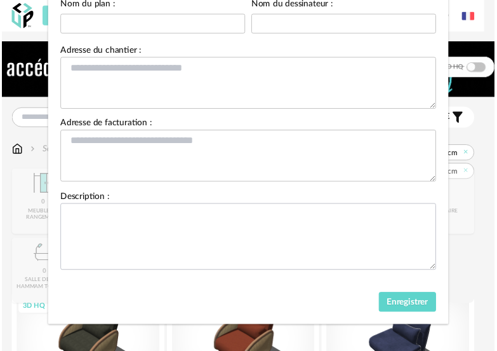
scroll to position [147, 0]
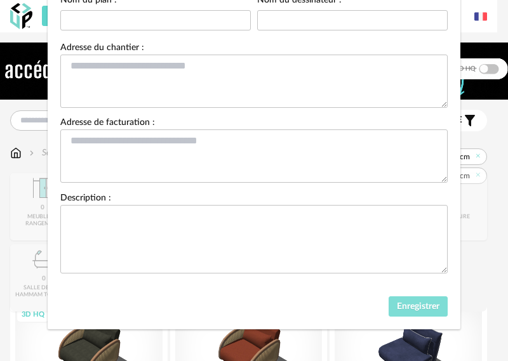
click at [420, 301] on button "Enregistrer" at bounding box center [419, 307] width 60 height 20
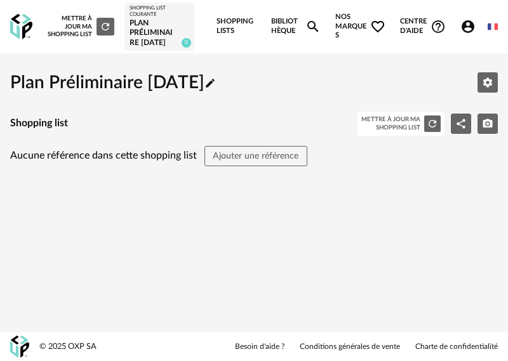
click at [147, 84] on h2 "Plan Préliminaire [DATE] Pencil icon" at bounding box center [113, 82] width 206 height 23
click at [290, 29] on link "Bibliothèque Magnify icon" at bounding box center [296, 26] width 50 height 53
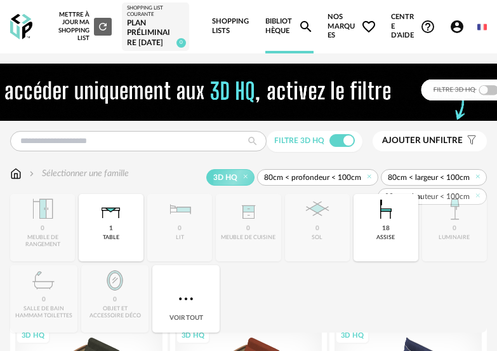
click at [145, 11] on div "Shopping List courante" at bounding box center [156, 11] width 58 height 13
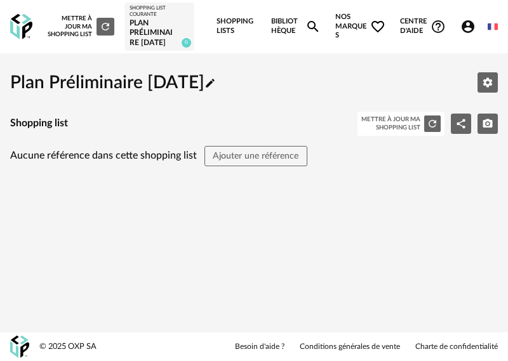
click at [18, 24] on img at bounding box center [21, 27] width 22 height 26
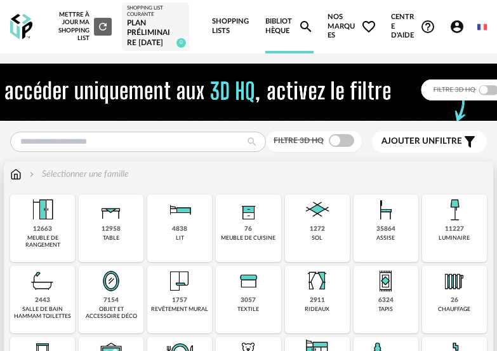
click at [462, 218] on img at bounding box center [455, 209] width 30 height 30
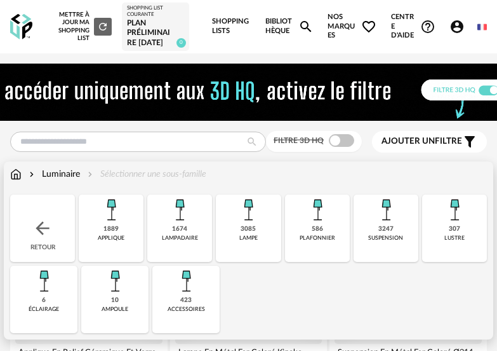
click at [387, 218] on img at bounding box center [386, 209] width 30 height 30
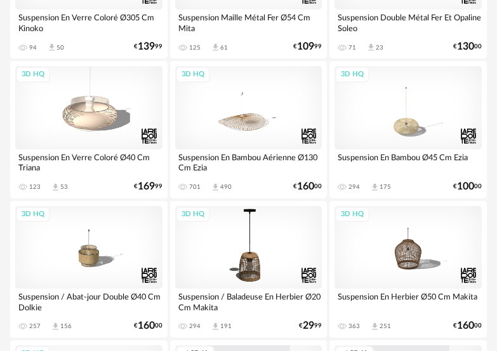
scroll to position [635, 0]
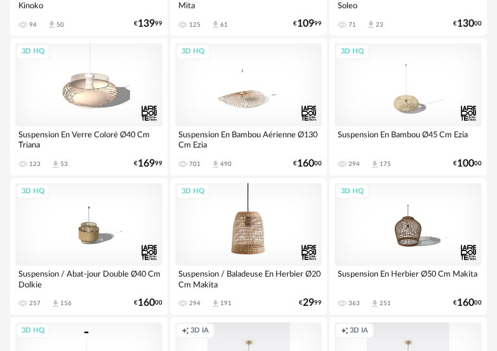
click at [273, 241] on div "3D HQ" at bounding box center [248, 224] width 147 height 83
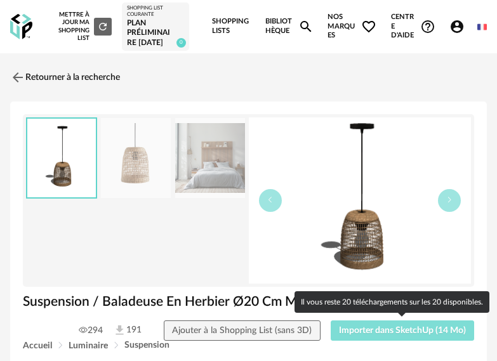
click at [391, 330] on span "Importer dans SketchUp (14 Mo)" at bounding box center [402, 331] width 127 height 9
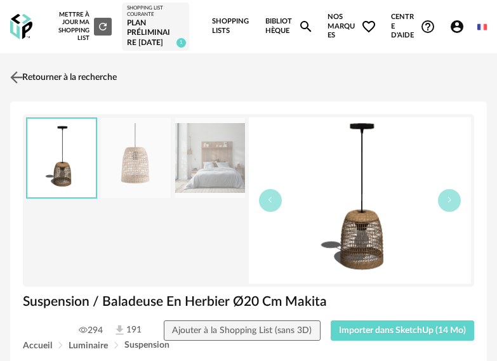
click at [17, 76] on img at bounding box center [17, 77] width 18 height 18
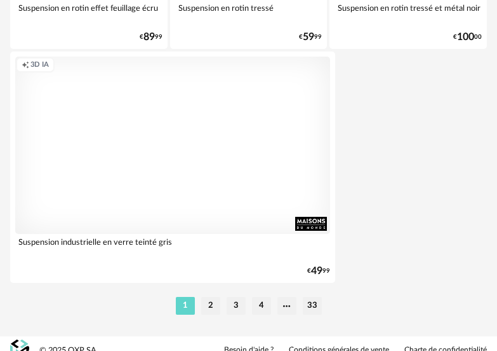
scroll to position [4815, 0]
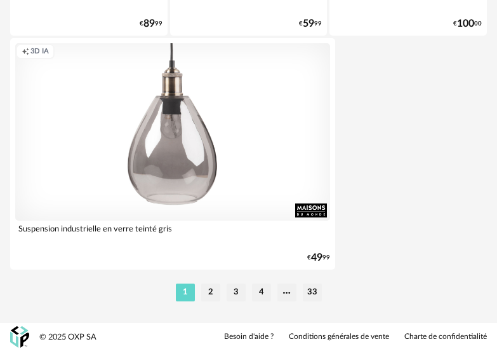
click at [213, 290] on li "2" at bounding box center [210, 292] width 19 height 18
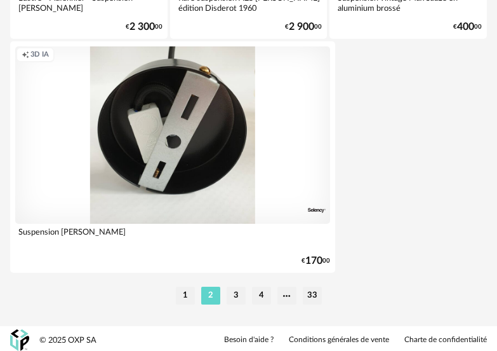
scroll to position [4815, 0]
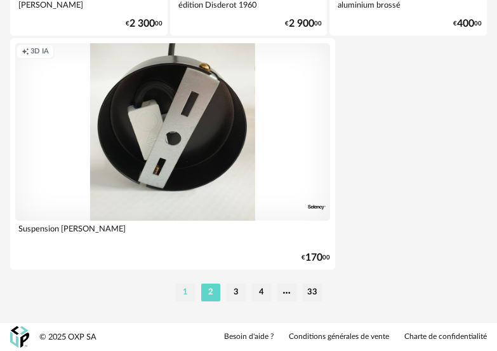
click at [187, 288] on li "1" at bounding box center [185, 292] width 19 height 18
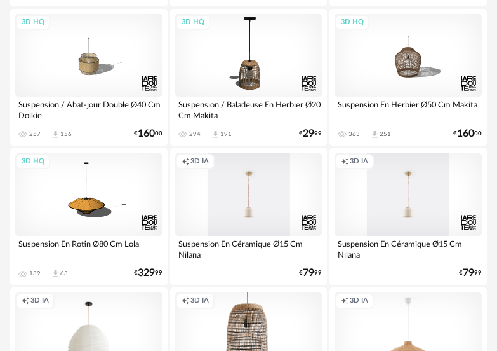
scroll to position [889, 0]
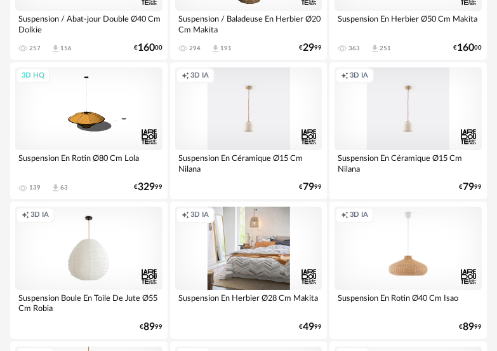
click at [271, 241] on div "Creation icon 3D IA" at bounding box center [248, 247] width 147 height 83
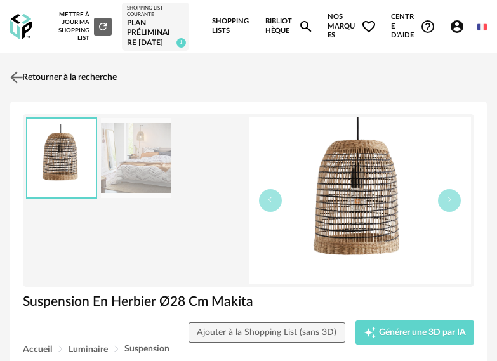
click at [16, 83] on img at bounding box center [17, 77] width 18 height 18
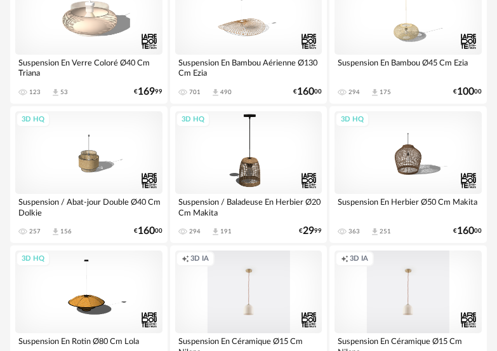
scroll to position [699, 0]
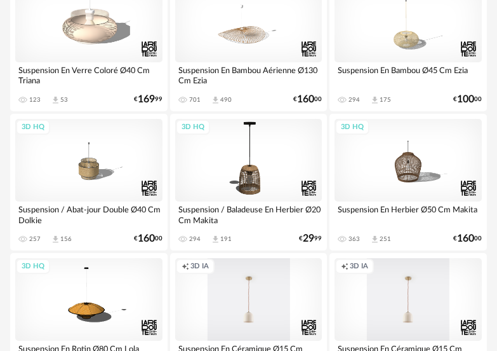
click at [276, 173] on div "3D HQ" at bounding box center [248, 160] width 147 height 83
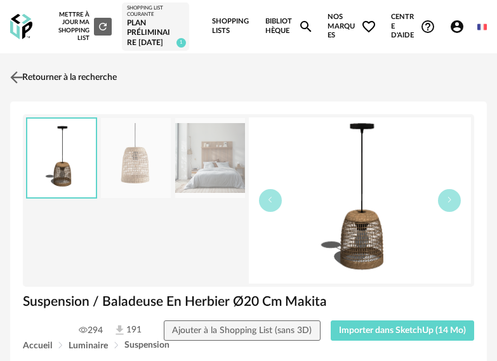
click at [18, 77] on img at bounding box center [17, 77] width 18 height 18
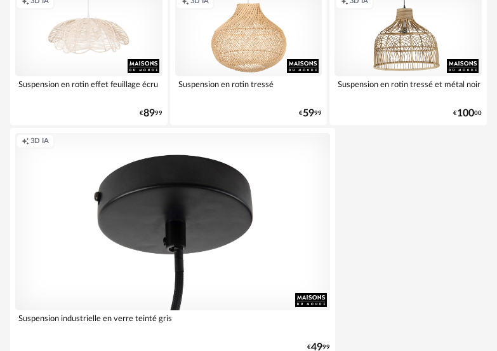
scroll to position [4815, 0]
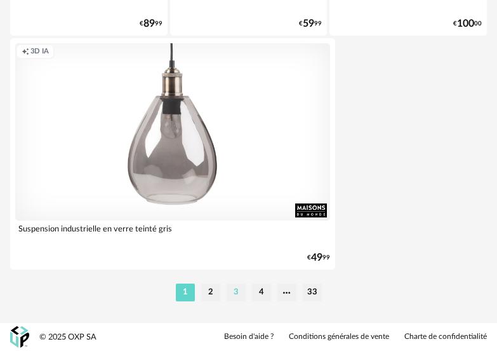
click at [235, 289] on li "3" at bounding box center [236, 292] width 19 height 18
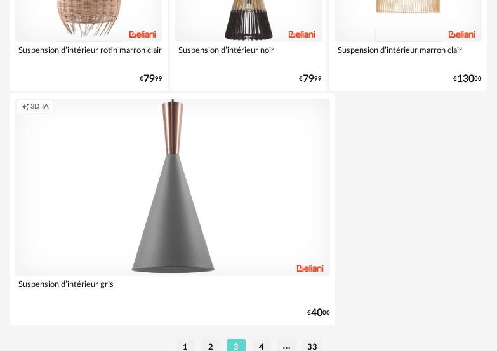
scroll to position [4815, 0]
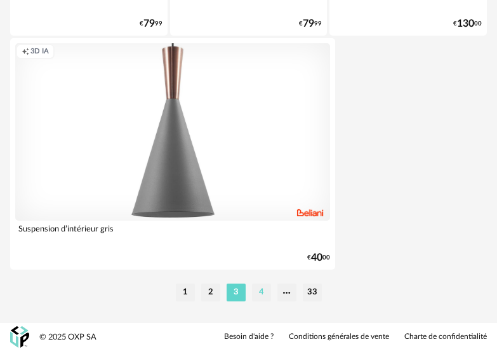
click at [257, 292] on li "4" at bounding box center [261, 292] width 19 height 18
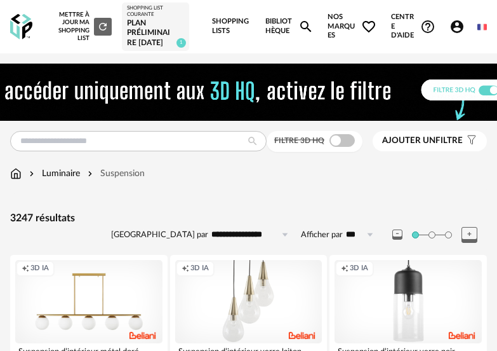
click at [450, 135] on button "Ajouter un filtre s Filter icon" at bounding box center [430, 141] width 114 height 20
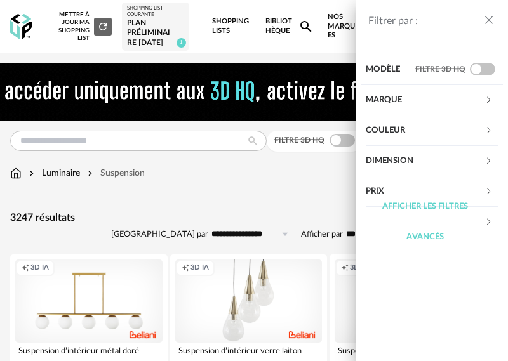
click at [435, 232] on div "Afficher les filtres avancés" at bounding box center [425, 222] width 119 height 61
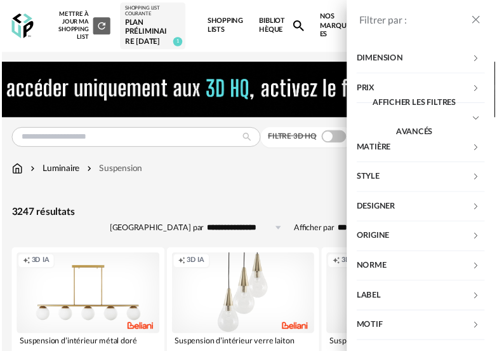
scroll to position [110, 0]
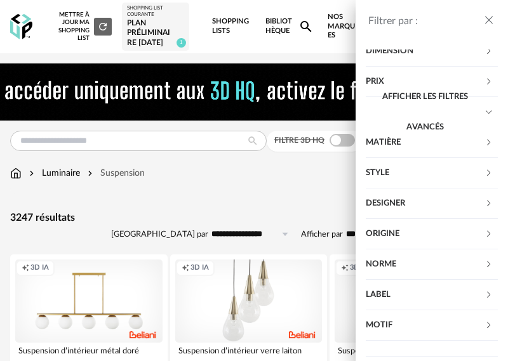
click at [410, 149] on div "Matière" at bounding box center [425, 143] width 119 height 30
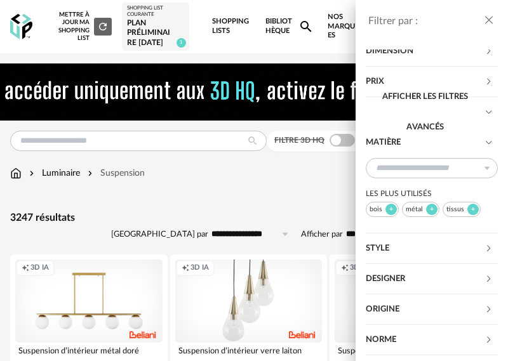
click at [387, 213] on div at bounding box center [391, 209] width 11 height 11
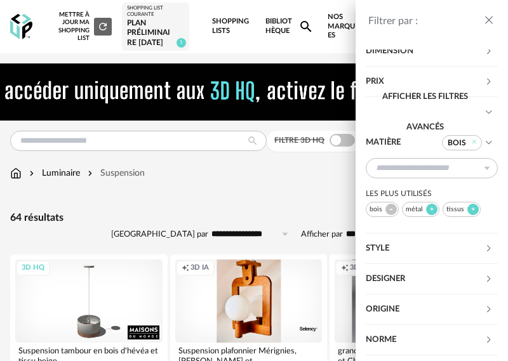
click at [489, 17] on icon "close drawer" at bounding box center [489, 20] width 13 height 13
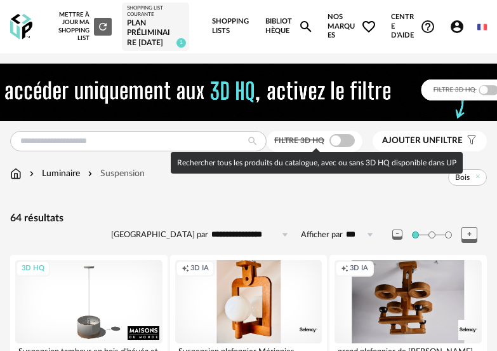
click at [345, 138] on span at bounding box center [342, 140] width 25 height 13
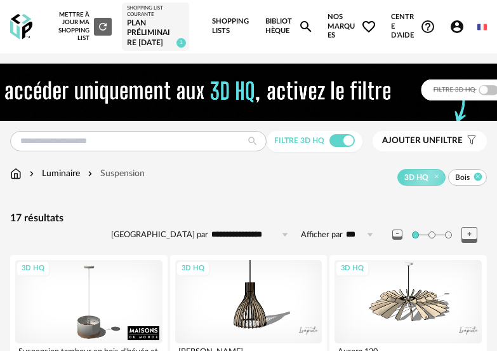
click at [480, 178] on icon at bounding box center [479, 176] width 8 height 8
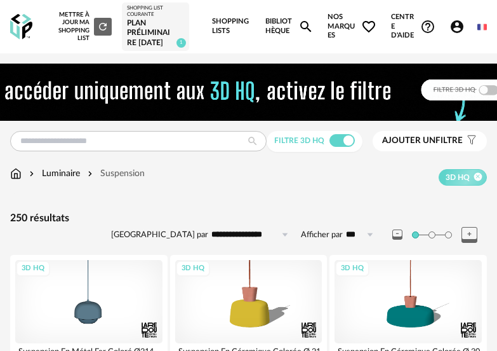
click at [479, 176] on icon at bounding box center [479, 176] width 8 height 8
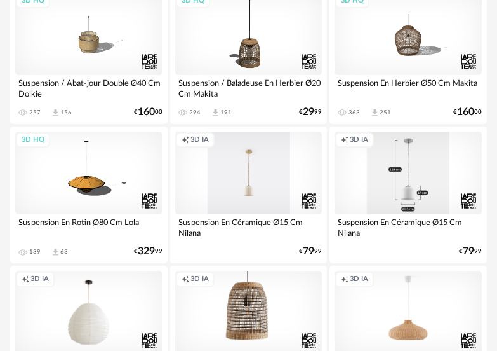
scroll to position [889, 0]
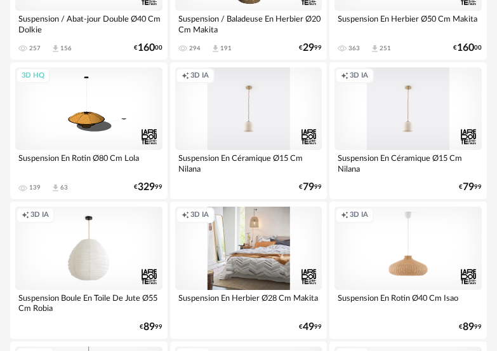
click at [293, 259] on div "Creation icon 3D IA" at bounding box center [248, 247] width 147 height 83
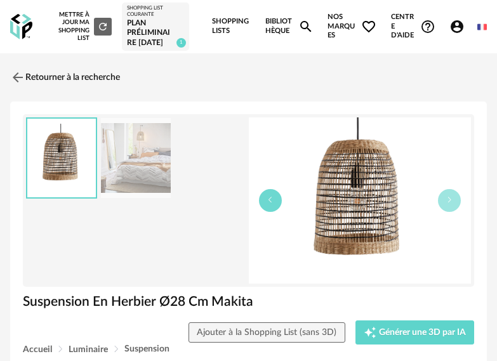
click at [267, 200] on icon "button" at bounding box center [271, 200] width 8 height 8
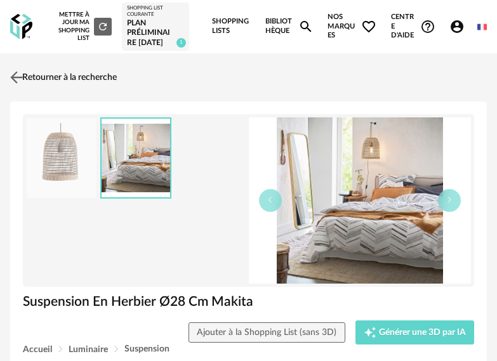
click at [16, 83] on img at bounding box center [17, 77] width 18 height 18
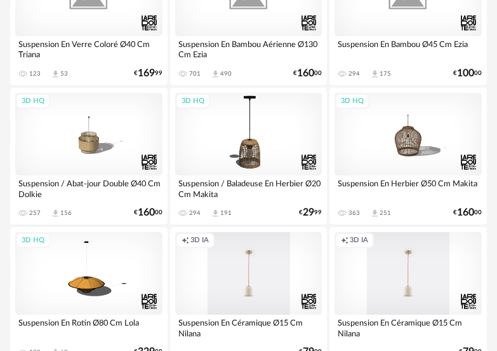
scroll to position [699, 0]
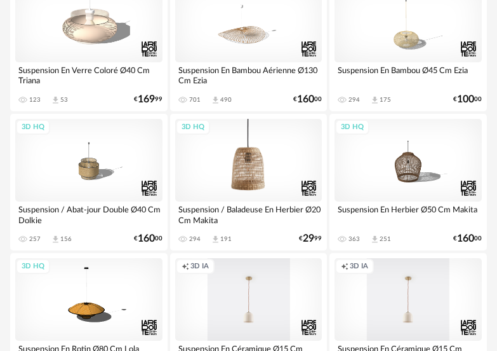
click at [260, 170] on div "3D HQ" at bounding box center [248, 160] width 147 height 83
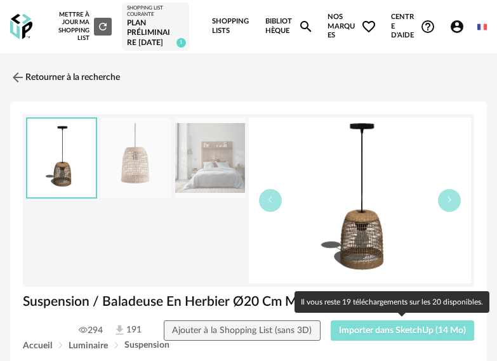
click at [405, 329] on span "Importer dans SketchUp (14 Mo)" at bounding box center [402, 331] width 127 height 9
